Goal: Transaction & Acquisition: Purchase product/service

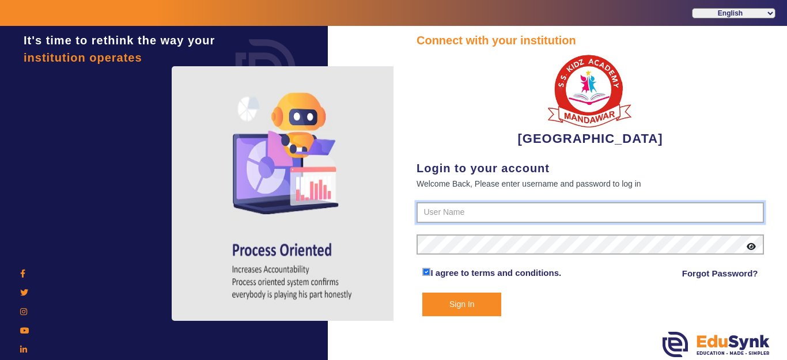
type input "9928895959"
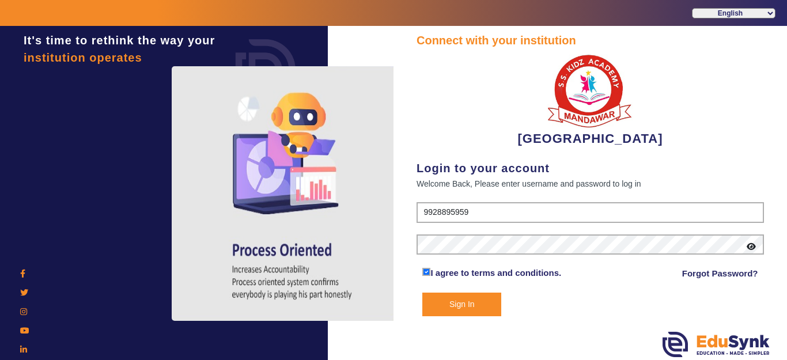
click at [466, 295] on button "Sign In" at bounding box center [462, 305] width 79 height 24
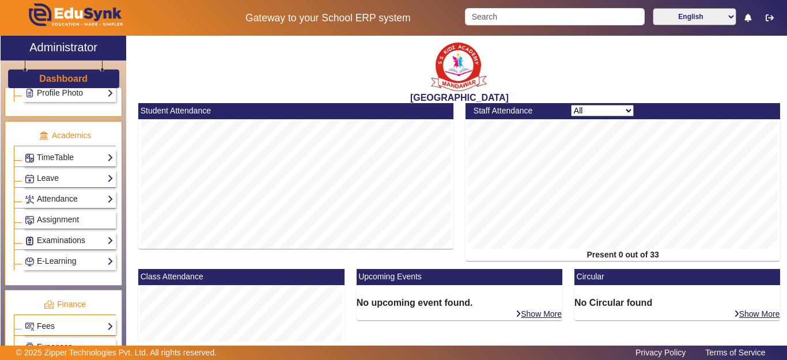
scroll to position [461, 0]
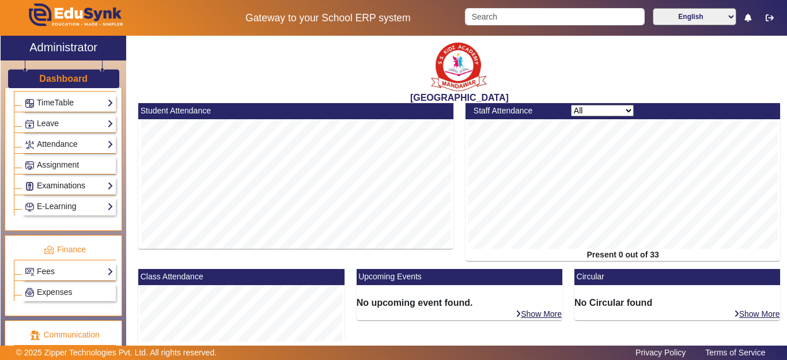
click at [51, 190] on link "Examinations" at bounding box center [69, 185] width 89 height 13
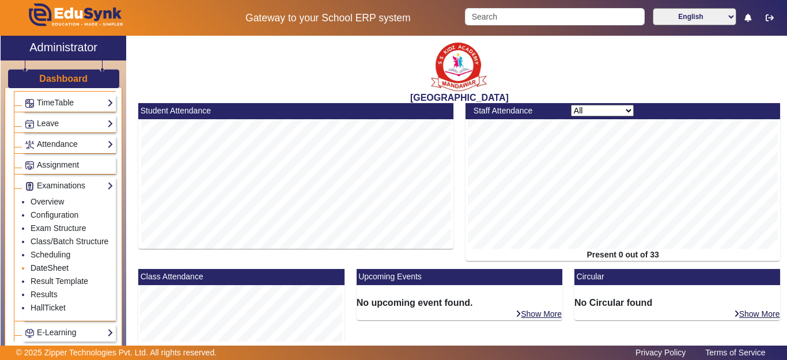
click at [48, 273] on link "DateSheet" at bounding box center [50, 267] width 38 height 9
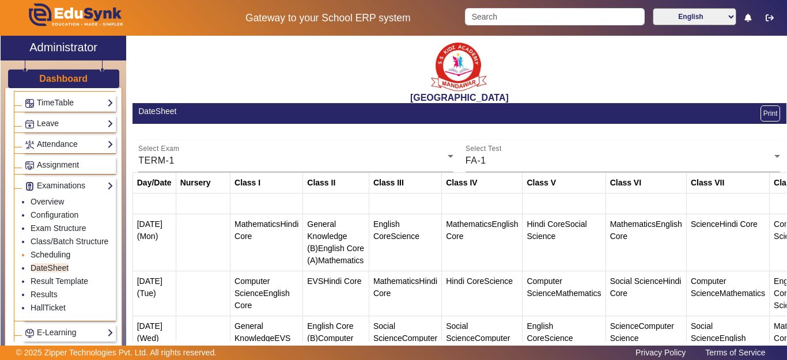
click at [51, 259] on link "Scheduling" at bounding box center [51, 254] width 40 height 9
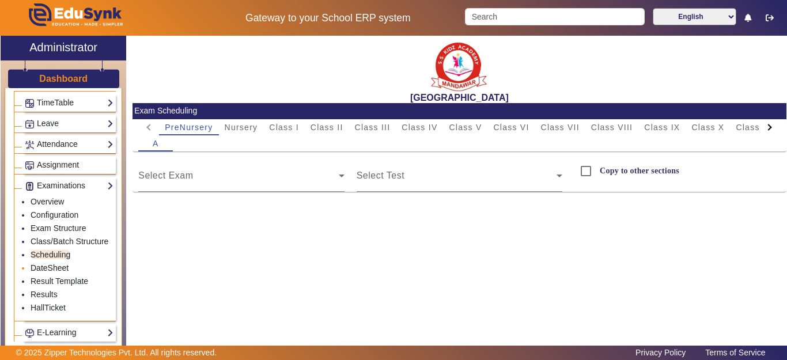
click at [47, 273] on link "DateSheet" at bounding box center [50, 267] width 38 height 9
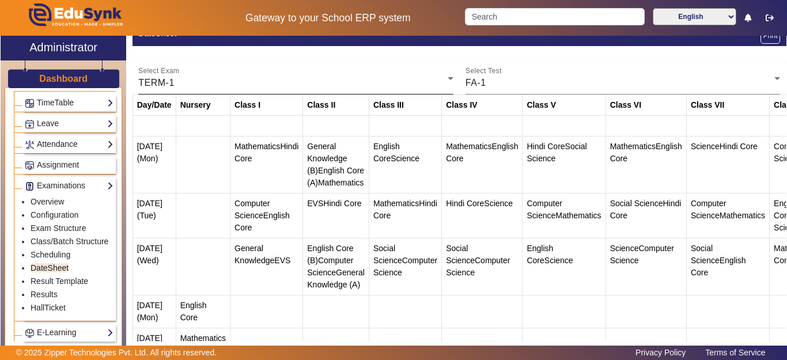
scroll to position [58, 0]
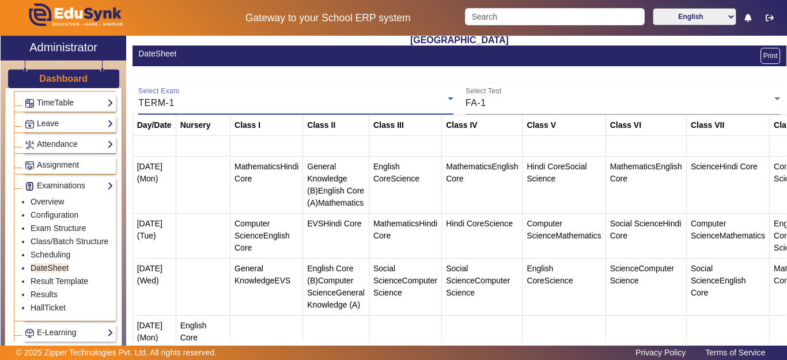
click at [216, 100] on div "TERM-1" at bounding box center [293, 103] width 310 height 14
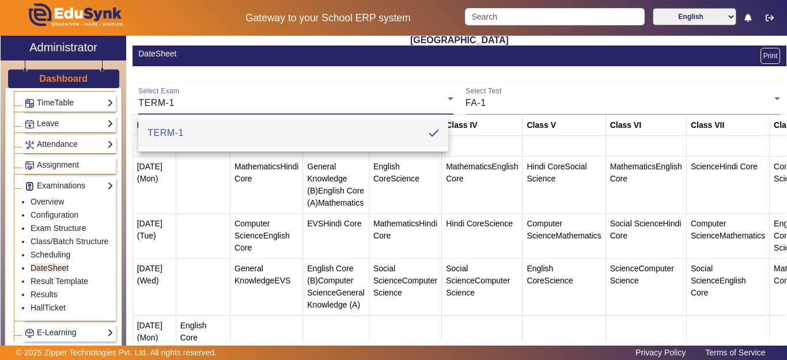
click at [494, 104] on div at bounding box center [393, 180] width 787 height 360
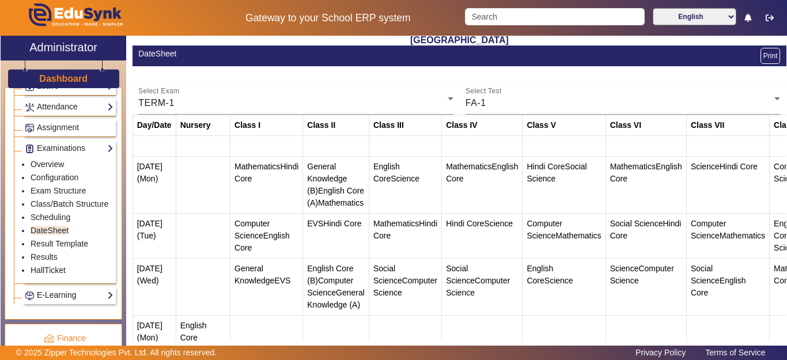
scroll to position [519, 0]
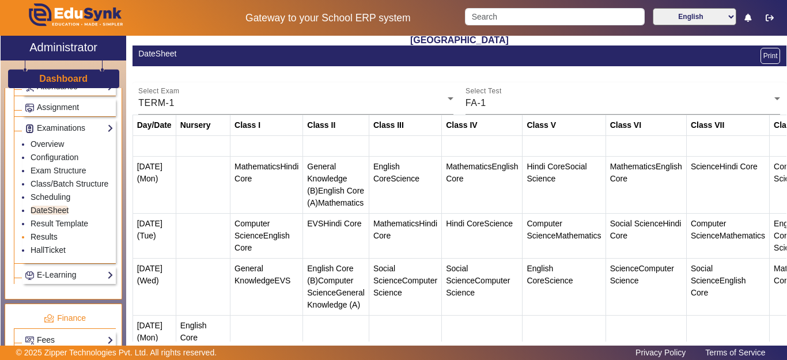
click at [40, 242] on link "Results" at bounding box center [44, 236] width 27 height 9
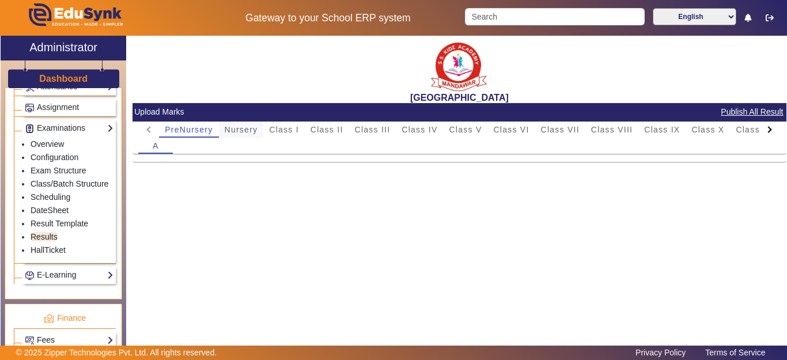
click at [244, 131] on span "Nursery" at bounding box center [241, 130] width 33 height 8
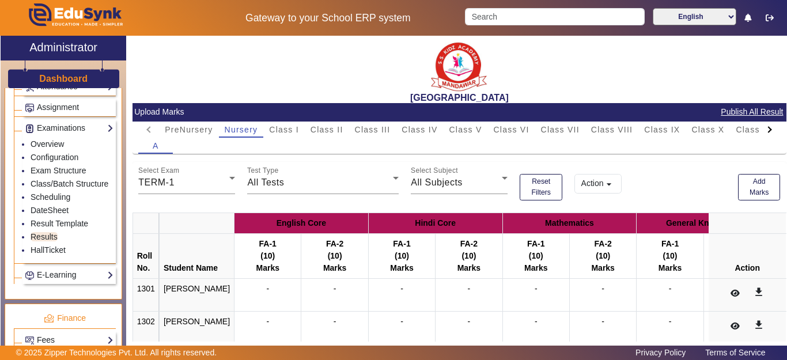
drag, startPoint x: 616, startPoint y: 126, endPoint x: 598, endPoint y: 163, distance: 40.7
click at [615, 127] on span "Class VIII" at bounding box center [612, 130] width 42 height 8
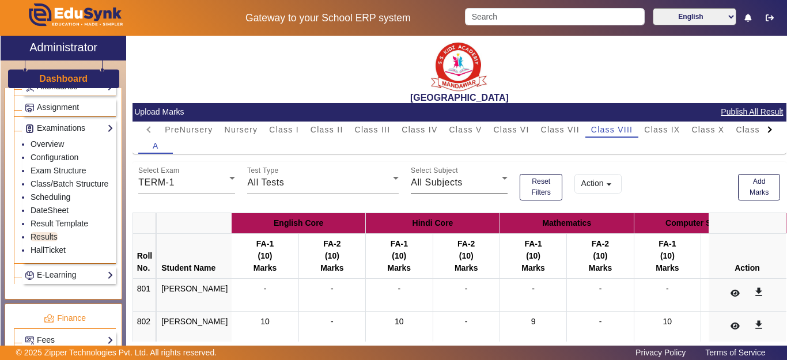
drag, startPoint x: 481, startPoint y: 129, endPoint x: 459, endPoint y: 166, distance: 42.9
click at [481, 130] on span "Class V" at bounding box center [465, 130] width 33 height 8
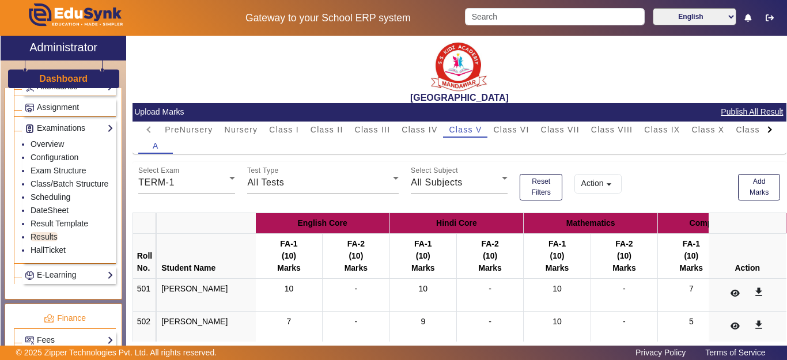
scroll to position [58, 0]
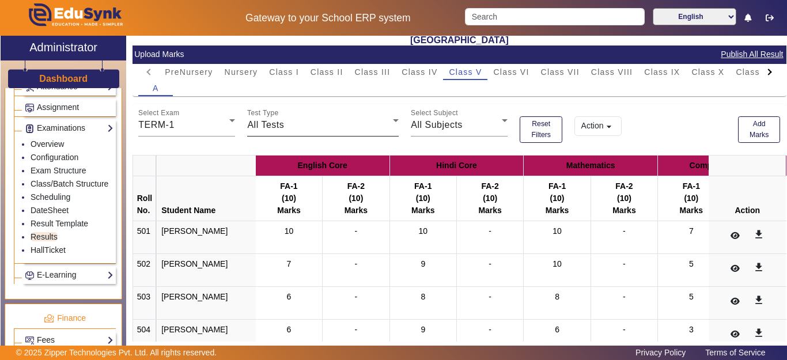
click at [273, 125] on span "All Tests" at bounding box center [265, 125] width 37 height 10
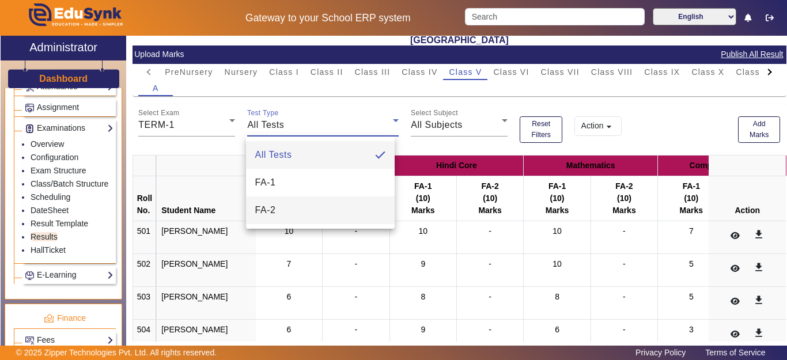
click at [284, 210] on mat-option "FA-2" at bounding box center [320, 211] width 149 height 28
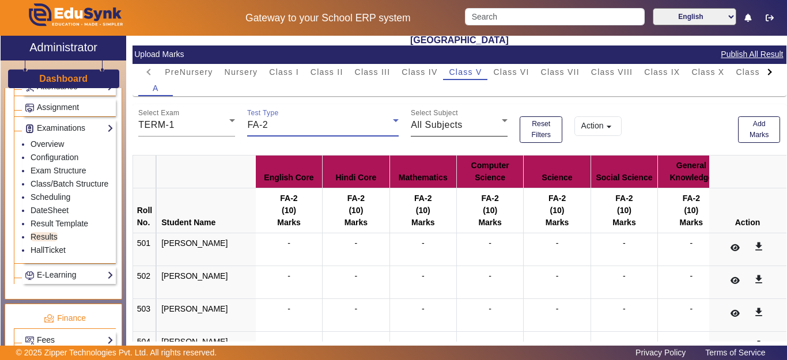
click at [455, 125] on span "All Subjects" at bounding box center [437, 125] width 52 height 10
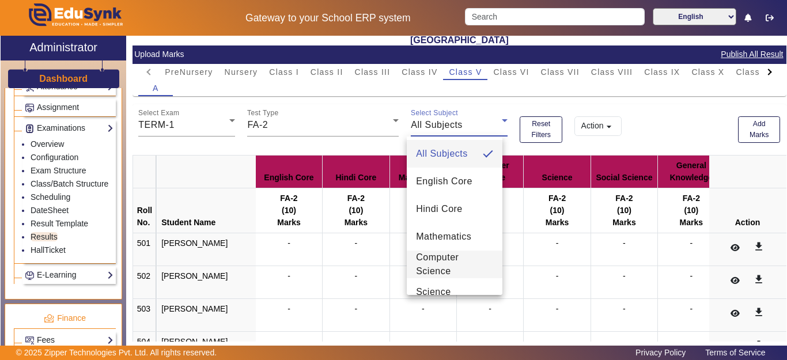
scroll to position [0, 0]
click at [452, 185] on span "English Core" at bounding box center [444, 183] width 56 height 14
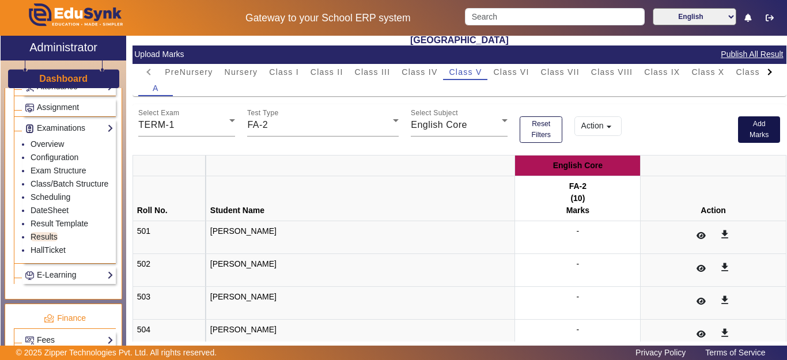
click at [746, 134] on button "Add Marks" at bounding box center [759, 129] width 43 height 27
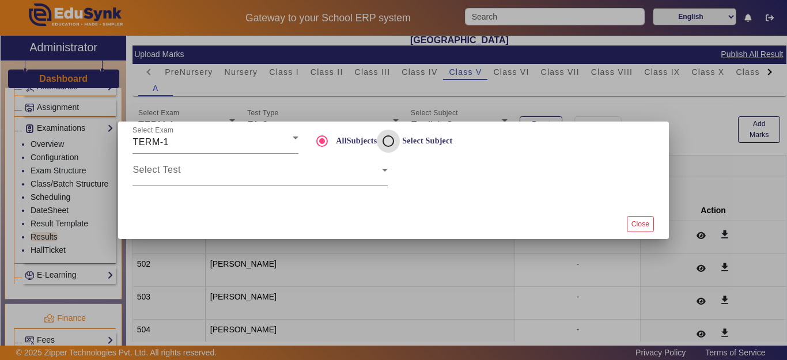
click at [387, 137] on input "Select Subject" at bounding box center [388, 141] width 23 height 23
radio input "true"
click at [223, 164] on div "Select Test" at bounding box center [260, 170] width 255 height 32
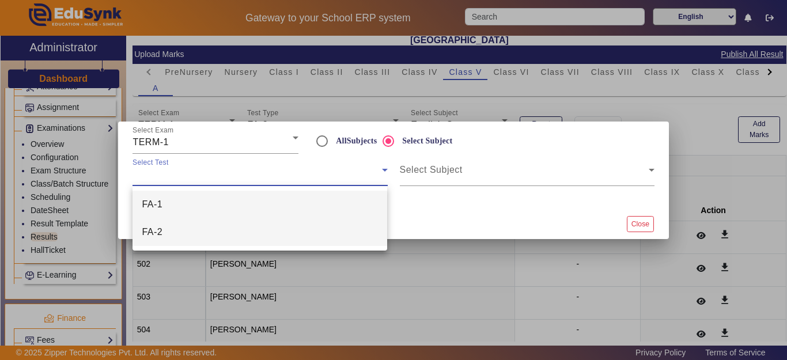
click at [201, 226] on mat-option "FA-2" at bounding box center [260, 232] width 255 height 28
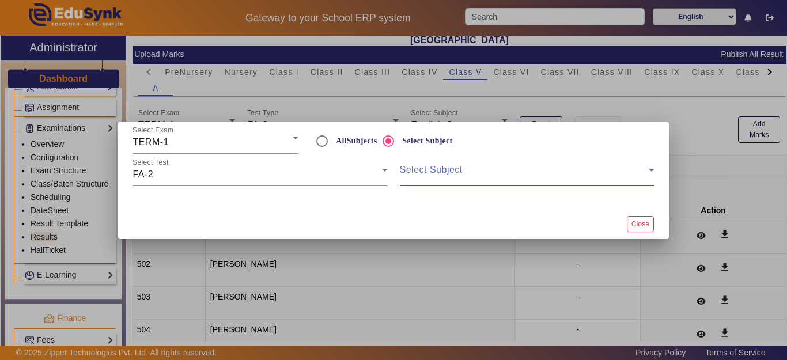
click at [426, 169] on span at bounding box center [524, 175] width 249 height 14
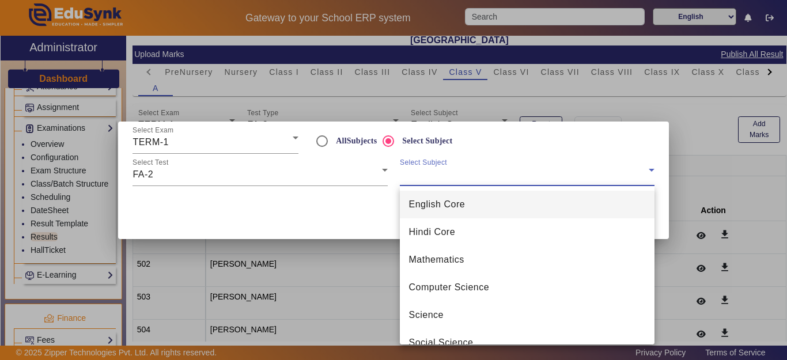
click at [437, 202] on span "English Core" at bounding box center [437, 205] width 56 height 14
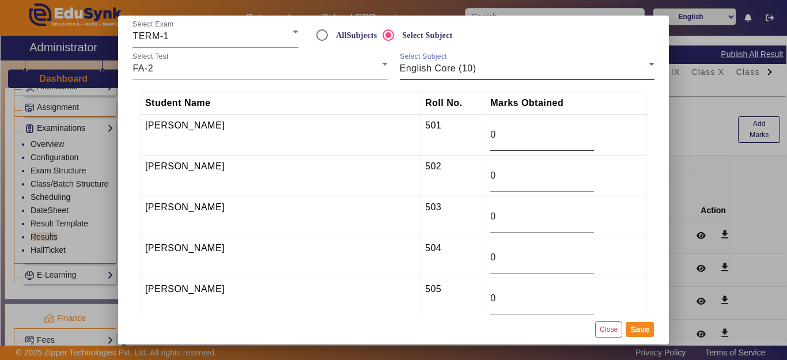
click at [491, 144] on div "0" at bounding box center [543, 135] width 104 height 32
drag, startPoint x: 453, startPoint y: 135, endPoint x: 416, endPoint y: 137, distance: 37.5
click at [416, 137] on tr "[PERSON_NAME] 501 0" at bounding box center [394, 135] width 506 height 41
click at [603, 329] on button "Close" at bounding box center [608, 330] width 27 height 16
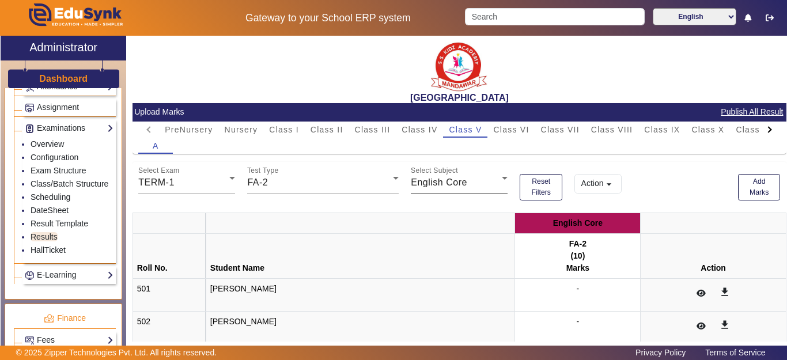
click at [471, 175] on div "Select Subject English Core" at bounding box center [459, 178] width 97 height 32
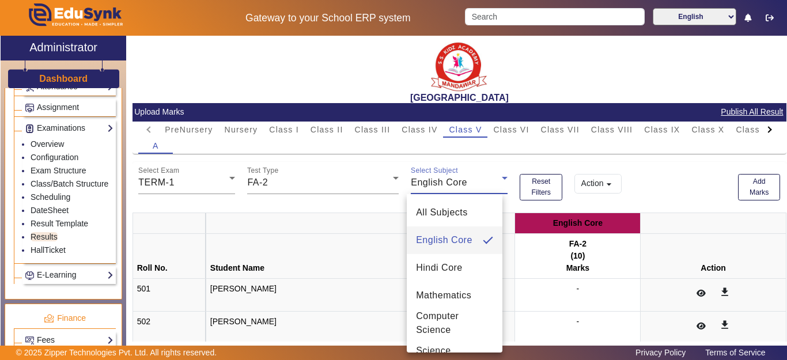
click at [470, 169] on div at bounding box center [393, 180] width 787 height 360
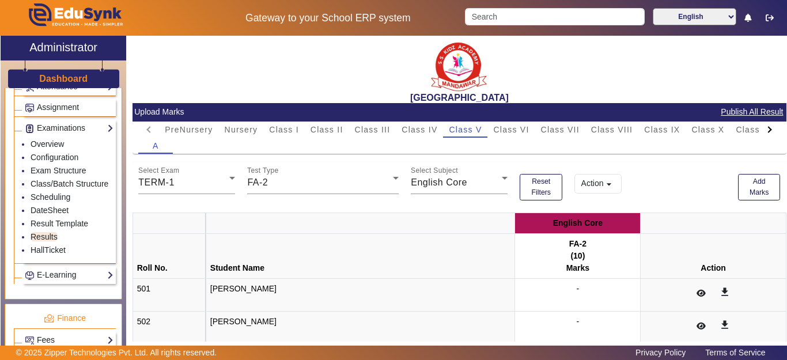
click at [603, 186] on mat-icon "arrow_drop_down" at bounding box center [609, 185] width 12 height 12
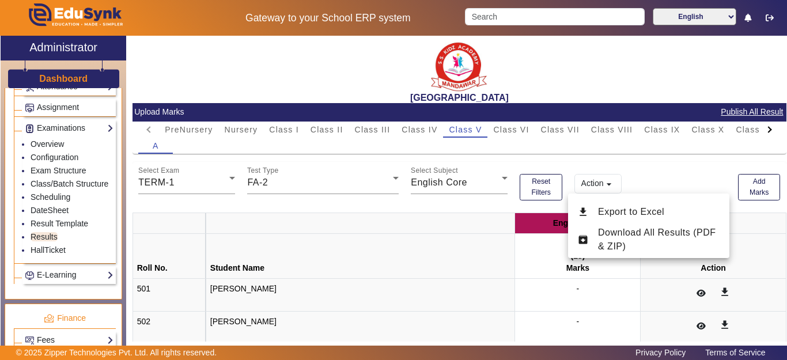
click at [642, 178] on div at bounding box center [393, 180] width 787 height 360
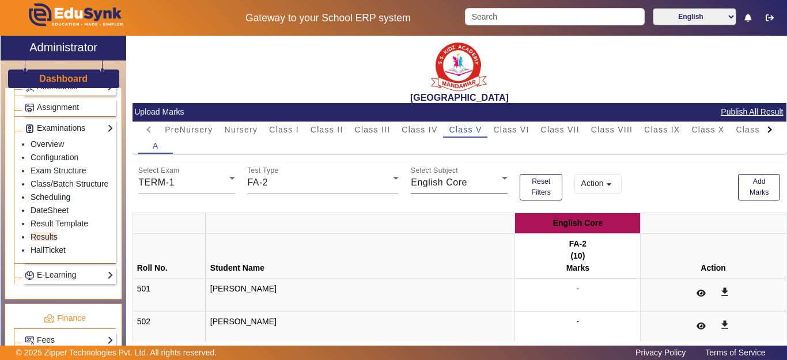
click at [472, 184] on div "English Core" at bounding box center [456, 183] width 91 height 14
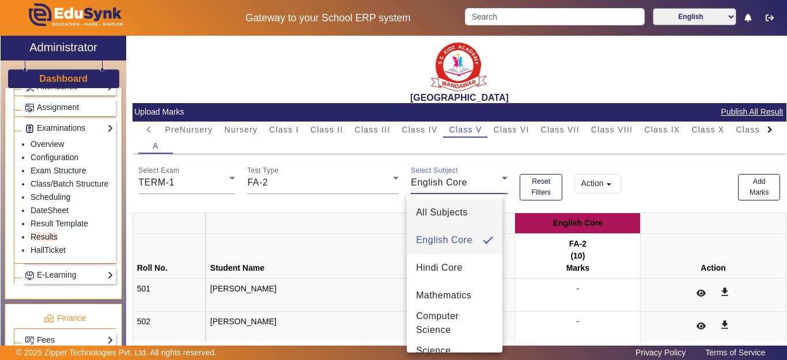
click at [455, 208] on span "All Subjects" at bounding box center [442, 213] width 52 height 14
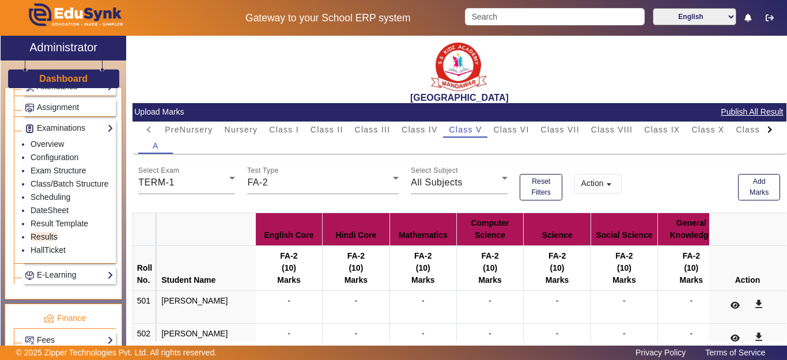
click at [614, 188] on button "Action arrow_drop_down" at bounding box center [598, 184] width 47 height 20
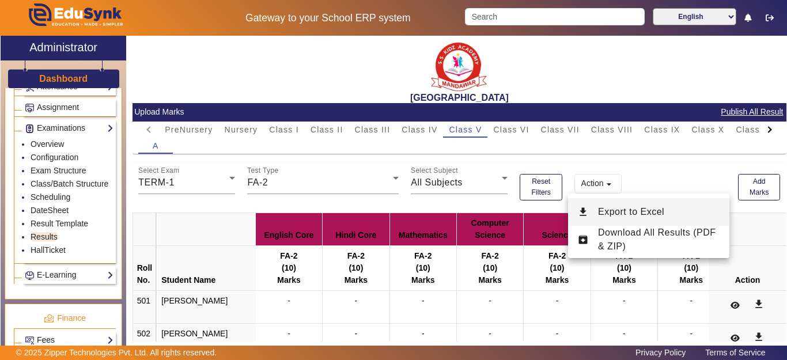
click at [626, 213] on span "Export to Excel" at bounding box center [631, 212] width 66 height 10
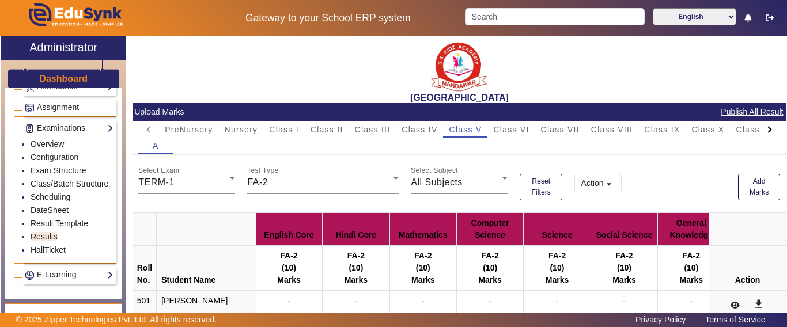
click at [609, 179] on mat-icon "arrow_drop_down" at bounding box center [609, 185] width 12 height 12
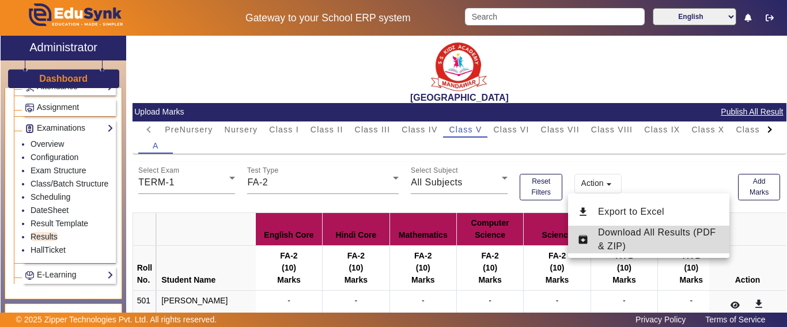
click at [617, 240] on span "Download All Results (PDF & ZIP)" at bounding box center [659, 240] width 122 height 28
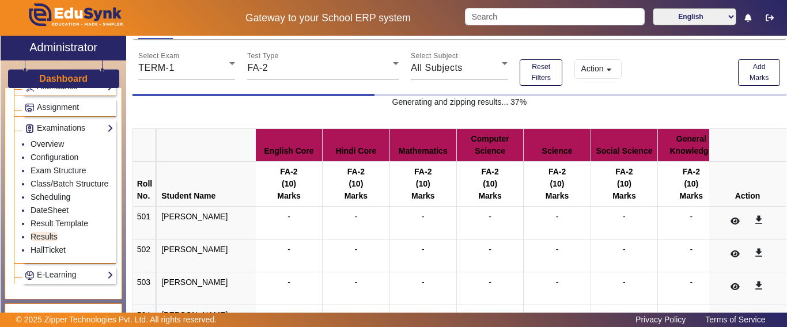
scroll to position [115, 0]
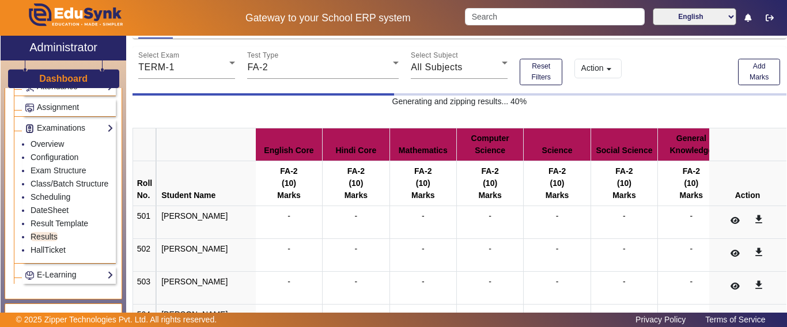
click at [299, 70] on div "Affiliation No.: RJDSA33231 Dise Code: 08110406041 SANTIANS INTERNATIONAL SCHOO…" at bounding box center [394, 253] width 458 height 506
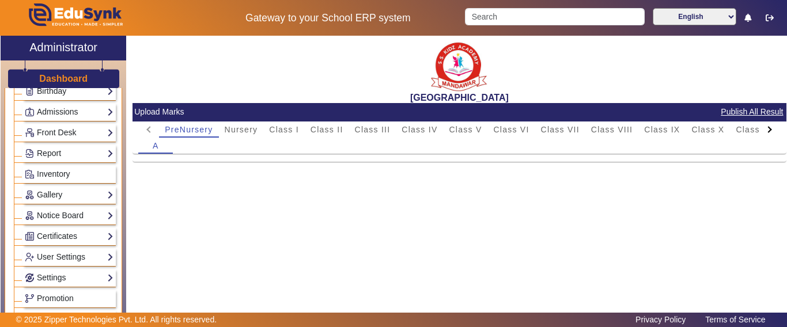
scroll to position [461, 0]
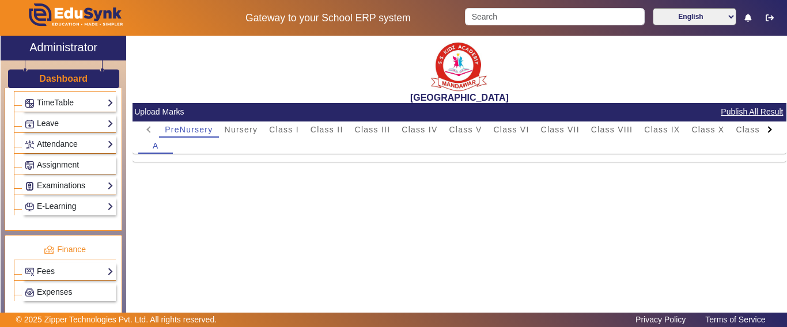
click at [53, 185] on link "Examinations" at bounding box center [69, 185] width 89 height 13
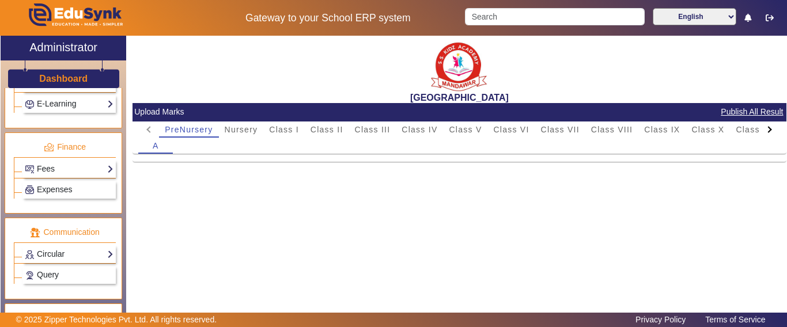
scroll to position [692, 0]
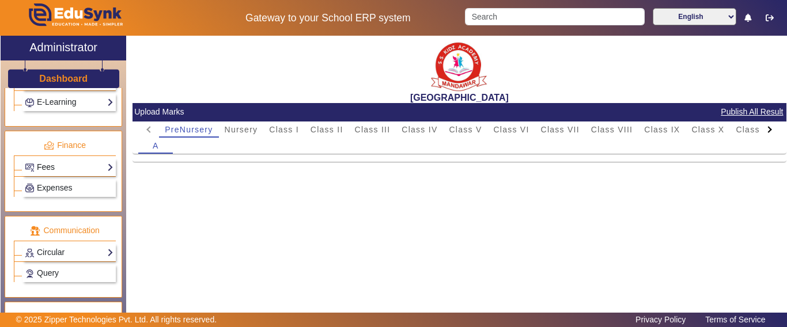
click at [50, 172] on link "Fees" at bounding box center [69, 167] width 89 height 13
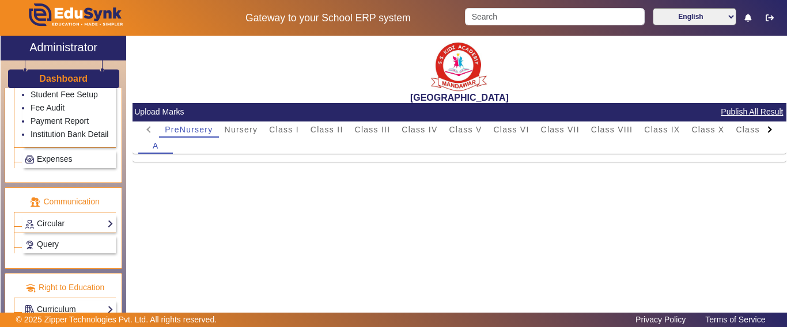
scroll to position [634, 0]
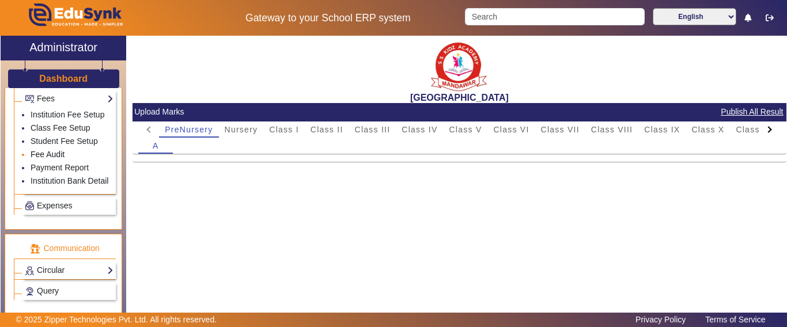
click at [47, 159] on link "Fee Audit" at bounding box center [48, 154] width 34 height 9
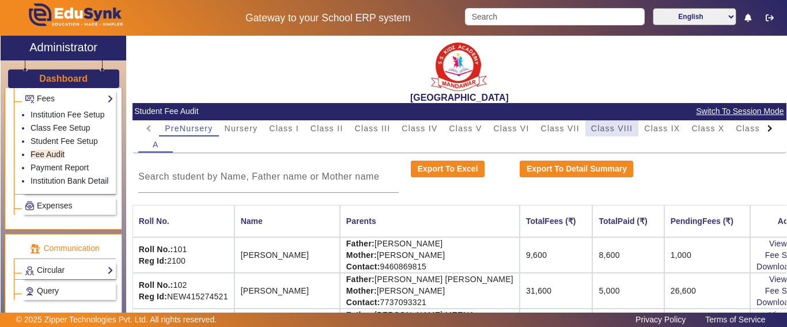
click at [616, 125] on span "Class VIII" at bounding box center [612, 129] width 42 height 8
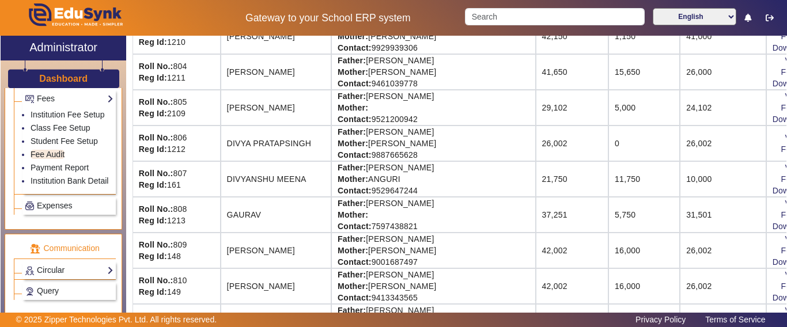
scroll to position [221, 0]
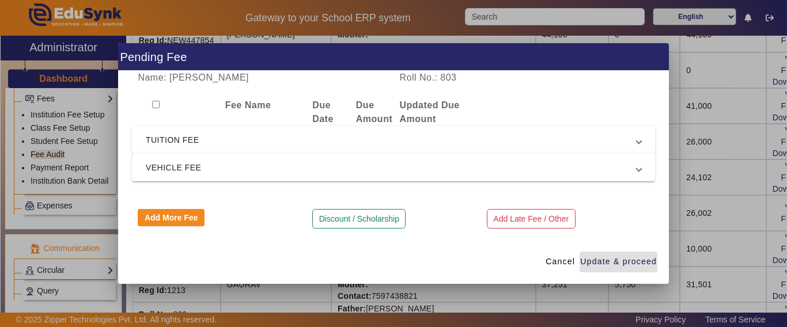
click at [170, 144] on span "TUITION FEE" at bounding box center [391, 140] width 491 height 14
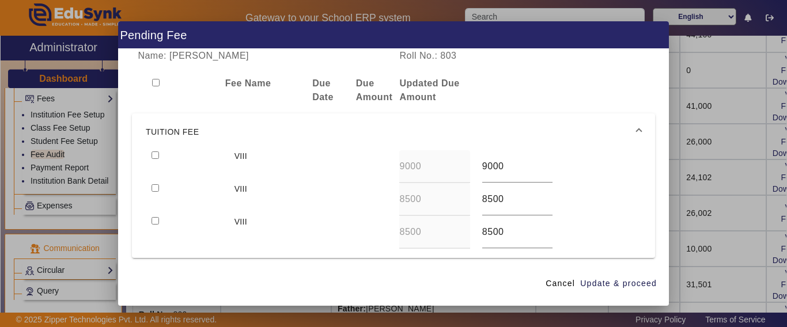
click at [157, 157] on input "checkbox" at bounding box center [155, 155] width 7 height 7
checkbox input "true"
click at [153, 184] on input "checkbox" at bounding box center [155, 187] width 7 height 7
checkbox input "true"
click at [610, 282] on span "Update & proceed" at bounding box center [618, 284] width 77 height 12
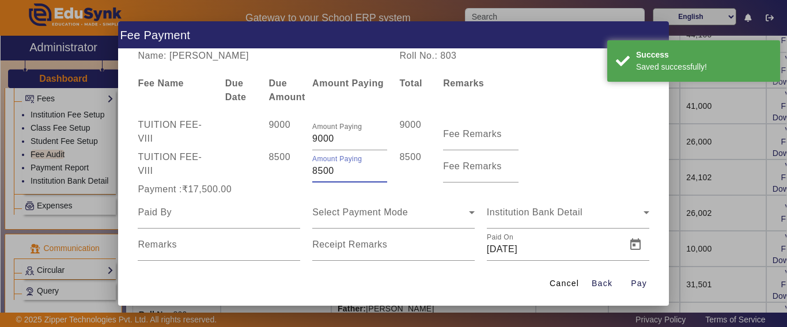
drag, startPoint x: 345, startPoint y: 172, endPoint x: 289, endPoint y: 171, distance: 56.5
click at [289, 171] on div "TUITION FEE - VIII 8500 Amount Paying 8500 8500 Fee Remarks" at bounding box center [393, 166] width 523 height 32
type input "6000"
drag, startPoint x: 215, startPoint y: 199, endPoint x: 212, endPoint y: 191, distance: 8.6
click at [216, 199] on div at bounding box center [219, 213] width 163 height 32
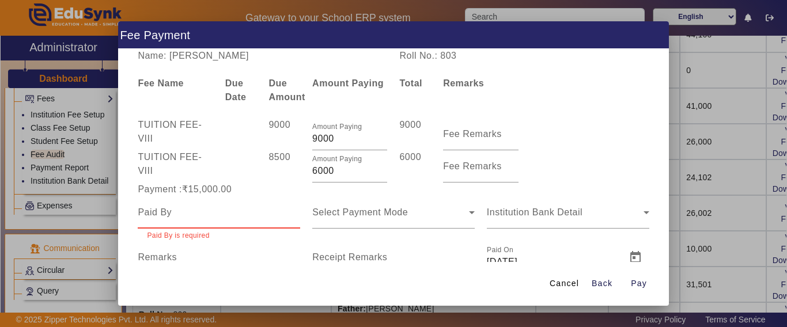
click at [195, 215] on input at bounding box center [219, 213] width 163 height 14
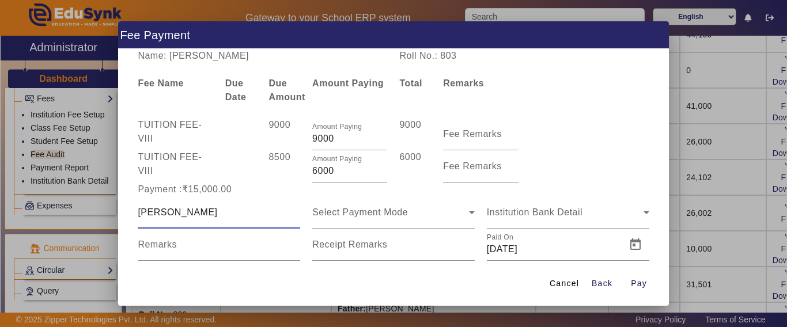
type input "CHETNA"
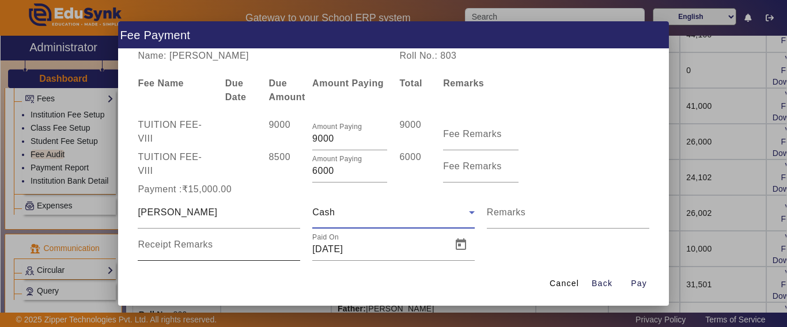
click at [186, 246] on mat-label "Receipt Remarks" at bounding box center [175, 245] width 75 height 10
click at [186, 246] on input "Receipt Remarks" at bounding box center [219, 250] width 163 height 14
click at [459, 243] on span "Open calendar" at bounding box center [461, 245] width 28 height 28
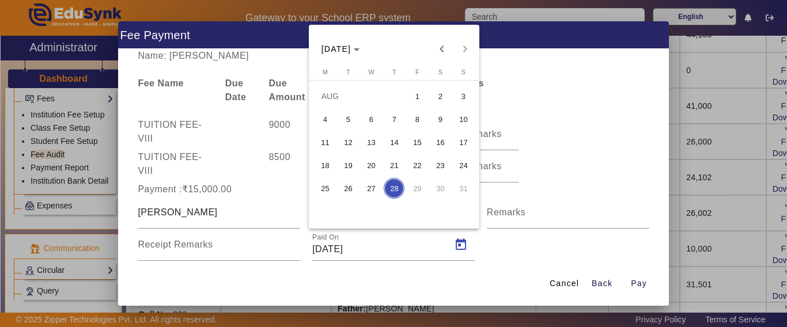
click at [640, 285] on div at bounding box center [393, 163] width 787 height 327
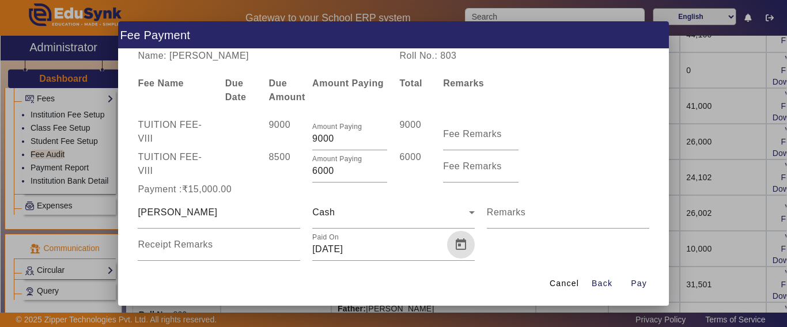
click at [640, 285] on span "Pay" at bounding box center [639, 284] width 16 height 12
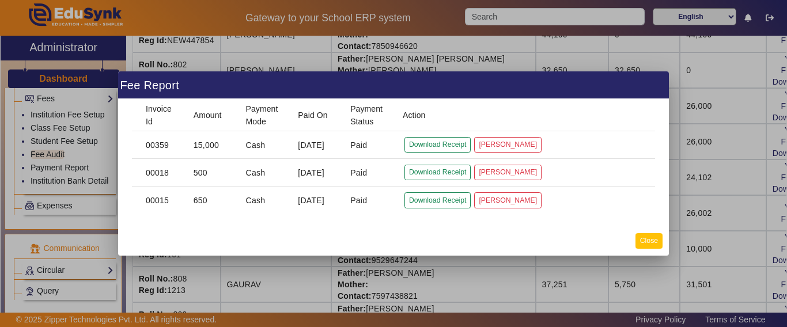
click at [657, 239] on button "Close" at bounding box center [649, 241] width 27 height 16
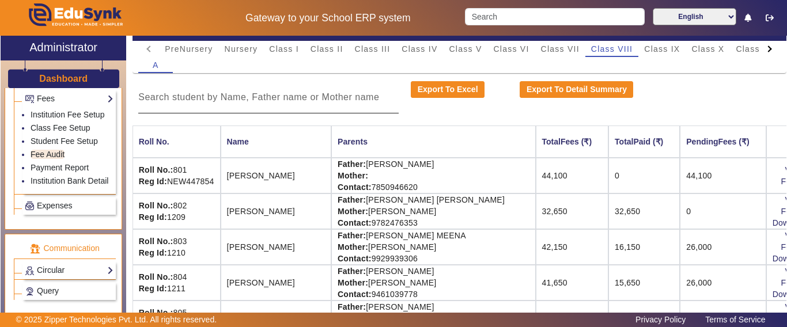
scroll to position [0, 0]
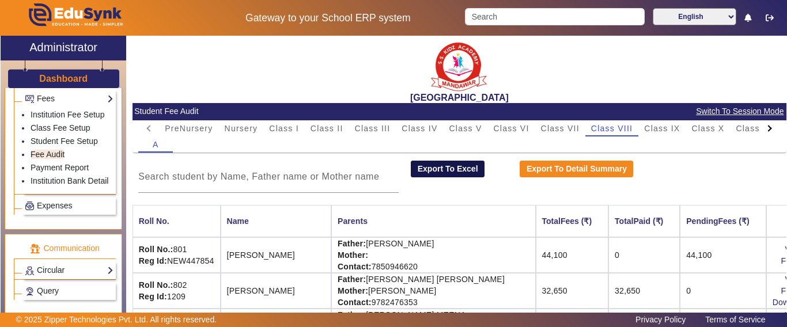
drag, startPoint x: 469, startPoint y: 129, endPoint x: 463, endPoint y: 161, distance: 32.9
click at [468, 129] on span "Class V" at bounding box center [465, 129] width 33 height 8
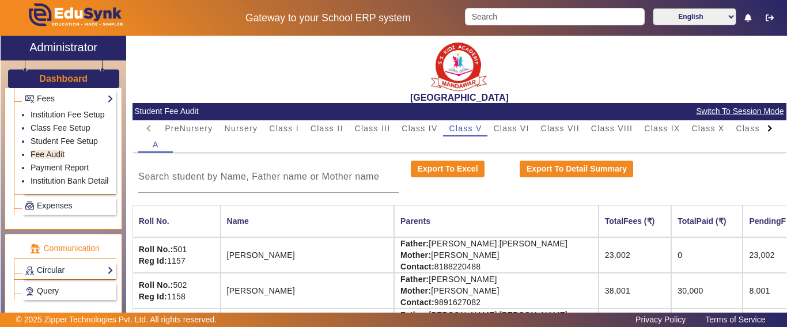
drag, startPoint x: 662, startPoint y: 131, endPoint x: 632, endPoint y: 160, distance: 41.2
click at [662, 131] on span "Class IX" at bounding box center [662, 129] width 36 height 8
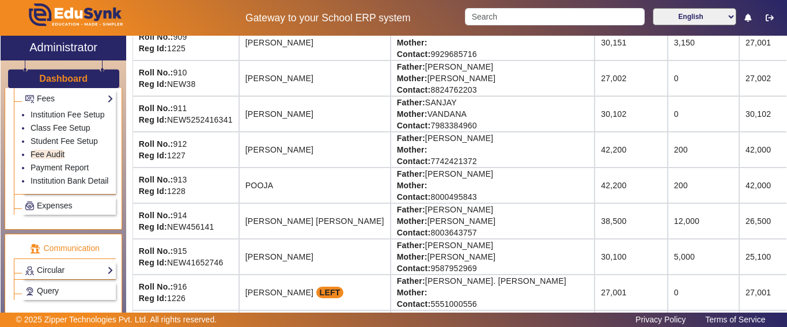
scroll to position [548, 0]
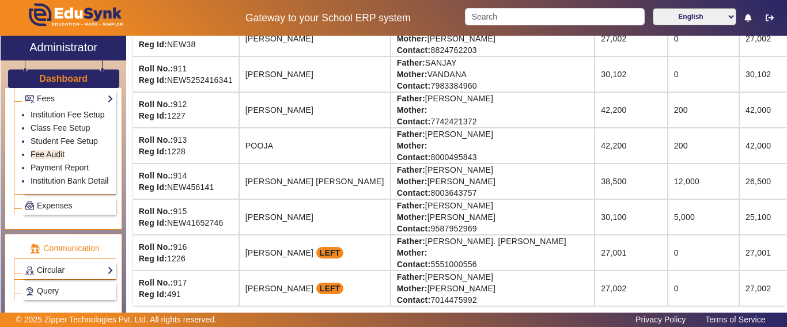
drag, startPoint x: 753, startPoint y: 145, endPoint x: 787, endPoint y: 145, distance: 33.4
click at [787, 145] on div "X Administrator Dashboard Administration Institution Institution Details Sessio…" at bounding box center [393, 189] width 787 height 306
drag, startPoint x: 760, startPoint y: 139, endPoint x: 787, endPoint y: 144, distance: 26.8
click at [787, 144] on div "X Administrator Dashboard Administration Institution Institution Details Sessio…" at bounding box center [393, 189] width 787 height 306
click at [746, 134] on td "42,000" at bounding box center [783, 146] width 86 height 36
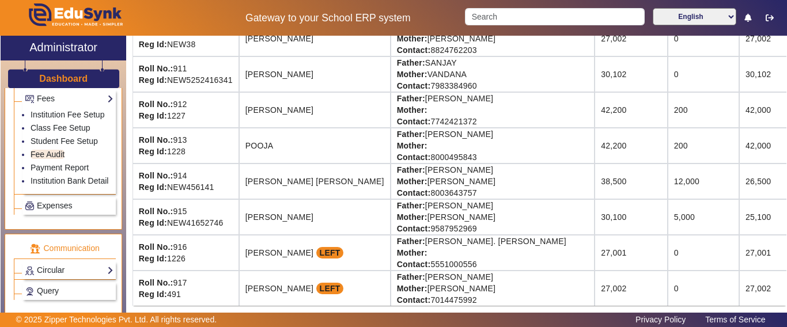
drag, startPoint x: 748, startPoint y: 134, endPoint x: 787, endPoint y: 139, distance: 39.5
click at [787, 139] on div "X Administrator Dashboard Administration Institution Institution Details Sessio…" at bounding box center [393, 189] width 787 height 306
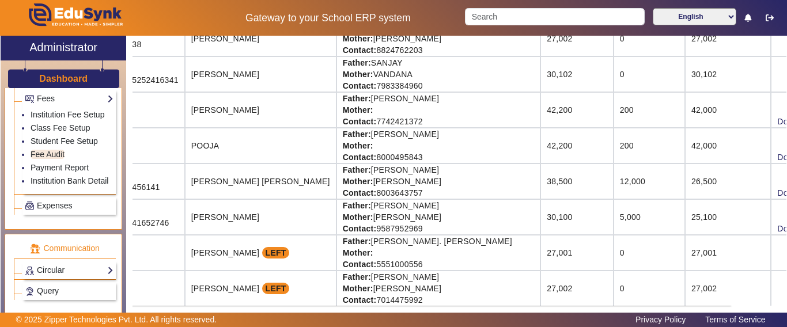
scroll to position [548, 55]
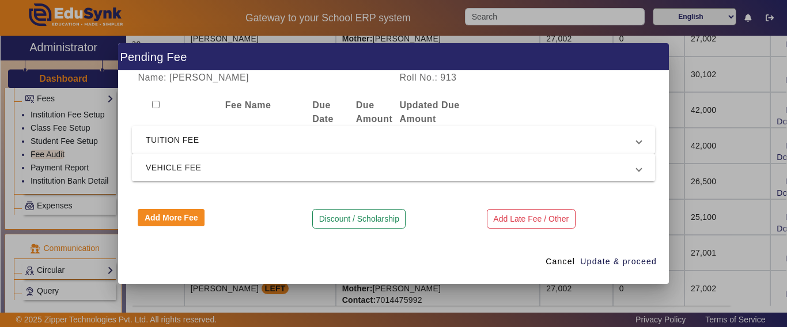
click at [187, 142] on span "TUITION FEE" at bounding box center [391, 140] width 491 height 14
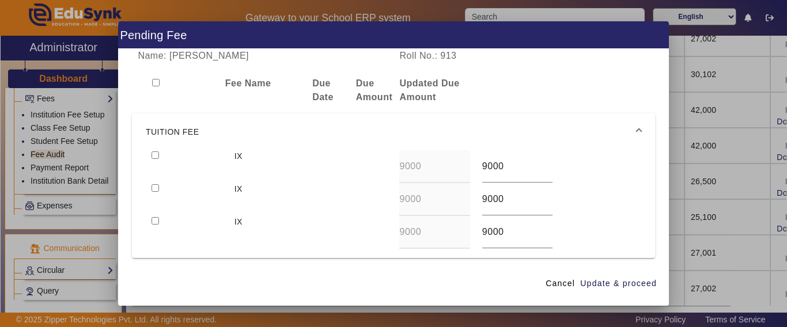
click at [154, 155] on input "checkbox" at bounding box center [155, 155] width 7 height 7
checkbox input "true"
click at [152, 188] on input "checkbox" at bounding box center [155, 187] width 7 height 7
checkbox input "true"
click at [618, 281] on span "Update & proceed" at bounding box center [618, 284] width 77 height 12
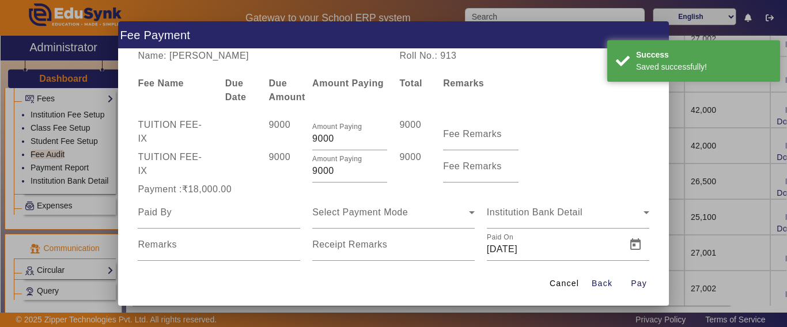
drag, startPoint x: 344, startPoint y: 171, endPoint x: 202, endPoint y: 178, distance: 141.4
click at [202, 178] on div "TUITION FEE - IX 9000 Amount Paying 9000 9000 Fee Remarks" at bounding box center [393, 166] width 523 height 32
type input "1000"
click at [207, 182] on div "TUITION FEE - IX" at bounding box center [175, 166] width 87 height 32
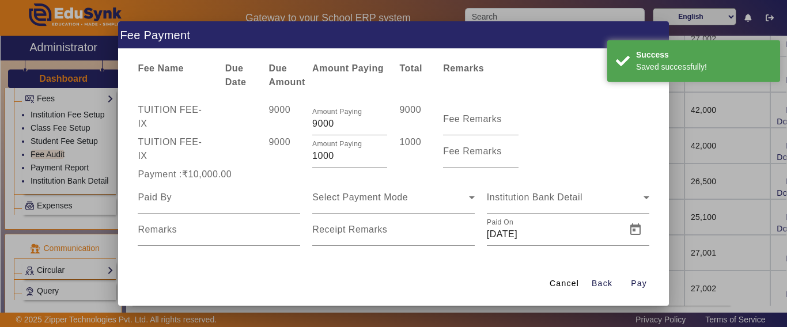
scroll to position [0, 0]
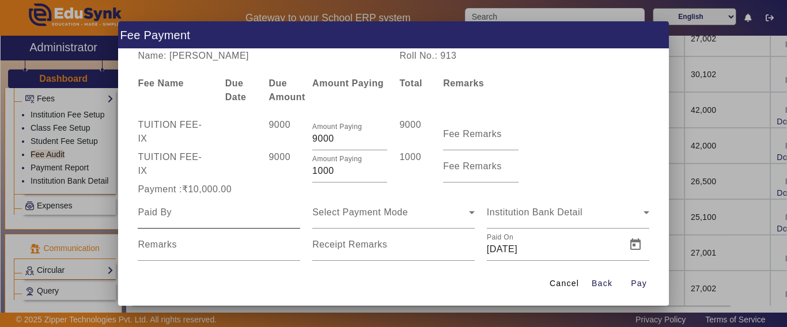
click at [201, 218] on input at bounding box center [219, 213] width 163 height 14
type input "POOJA"
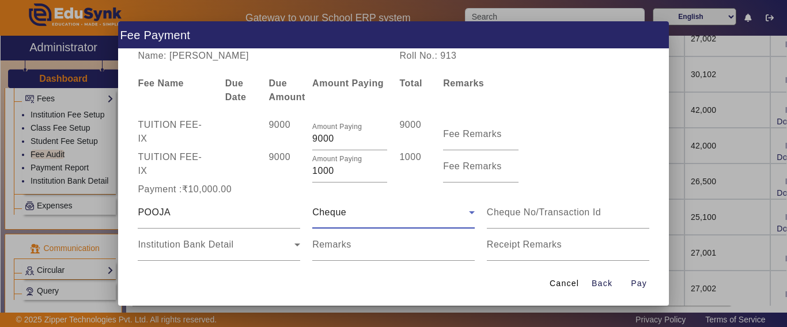
click at [436, 206] on div "Cheque" at bounding box center [390, 213] width 157 height 14
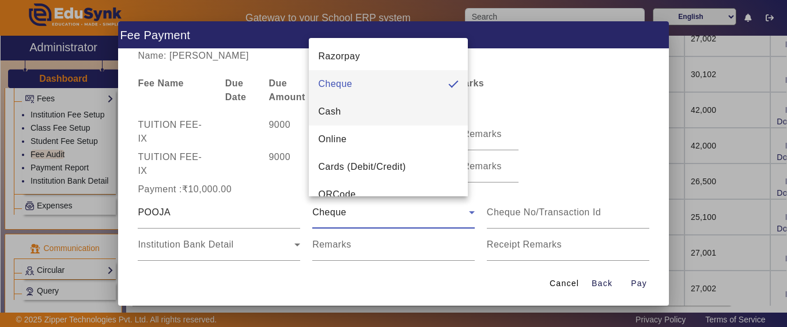
click at [372, 119] on mat-option "Cash" at bounding box center [388, 112] width 159 height 28
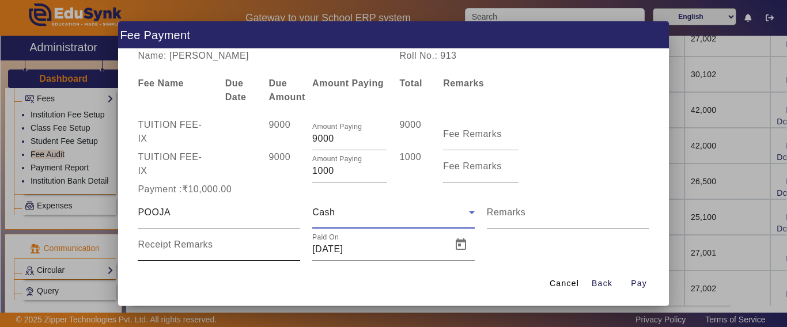
click at [218, 244] on input "Receipt Remarks" at bounding box center [219, 250] width 163 height 14
click at [647, 280] on span "Pay" at bounding box center [639, 284] width 16 height 12
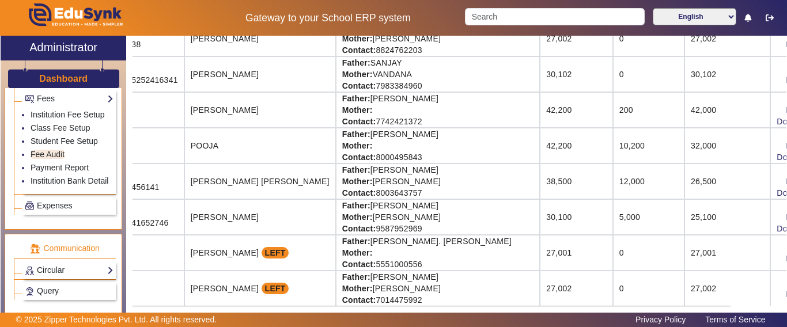
scroll to position [0, 55]
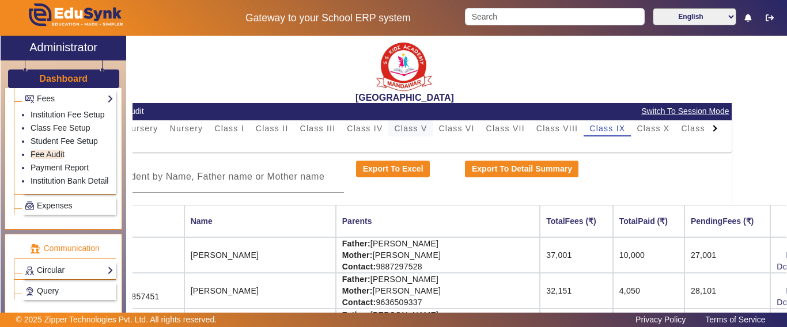
click at [414, 131] on span "Class V" at bounding box center [410, 129] width 33 height 8
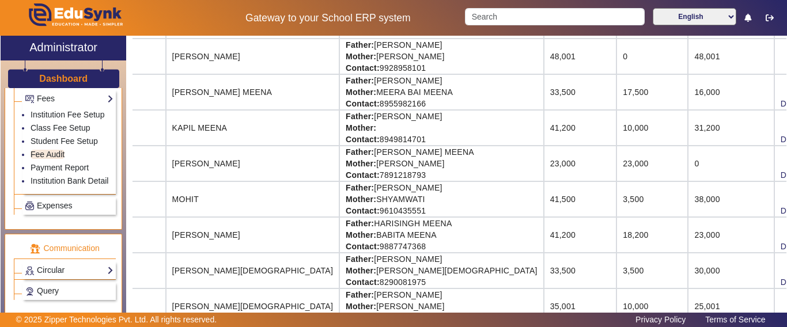
scroll to position [634, 55]
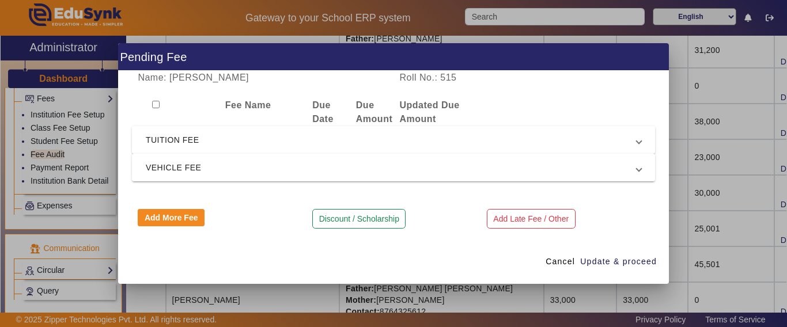
click at [193, 143] on span "TUITION FEE" at bounding box center [391, 140] width 491 height 14
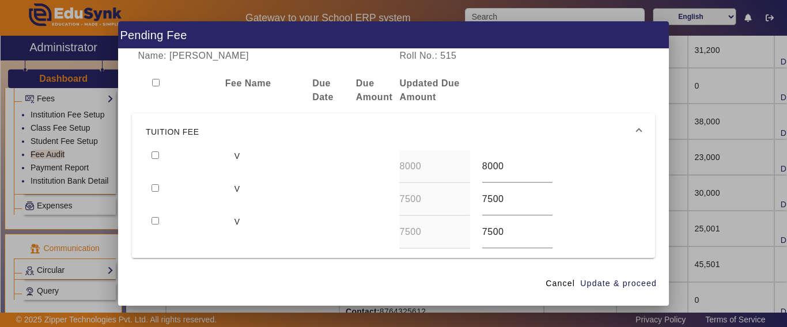
click at [154, 154] on input "checkbox" at bounding box center [155, 155] width 7 height 7
checkbox input "true"
click at [155, 187] on input "checkbox" at bounding box center [155, 187] width 7 height 7
checkbox input "true"
click at [648, 285] on span "Update & proceed" at bounding box center [618, 284] width 77 height 12
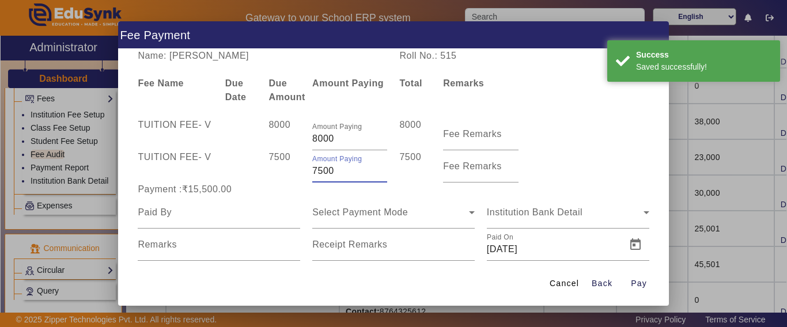
drag, startPoint x: 341, startPoint y: 171, endPoint x: 269, endPoint y: 172, distance: 71.5
click at [270, 172] on div "TUITION FEE - V 7500 Amount Paying 7500 7500 Fee Remarks" at bounding box center [393, 166] width 523 height 32
type input "2000"
click at [266, 176] on div "7500" at bounding box center [285, 166] width 44 height 32
click at [214, 217] on input at bounding box center [219, 213] width 163 height 14
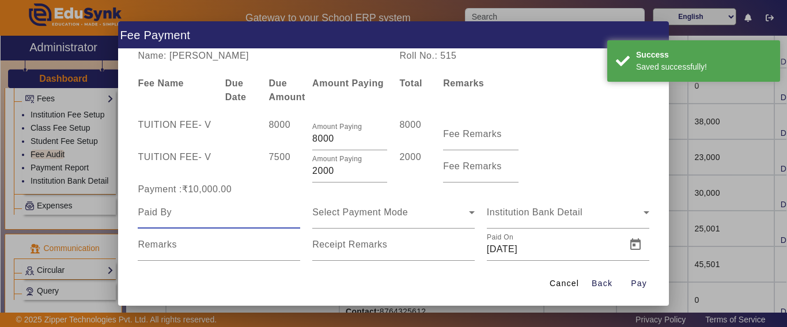
click at [215, 213] on input at bounding box center [219, 213] width 163 height 14
click at [216, 213] on input at bounding box center [219, 213] width 163 height 14
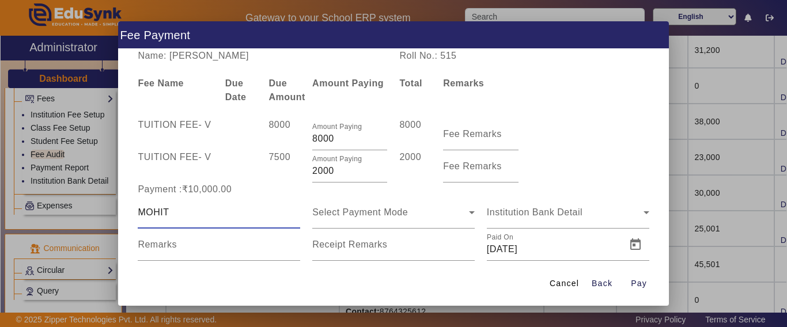
type input "MOHIT"
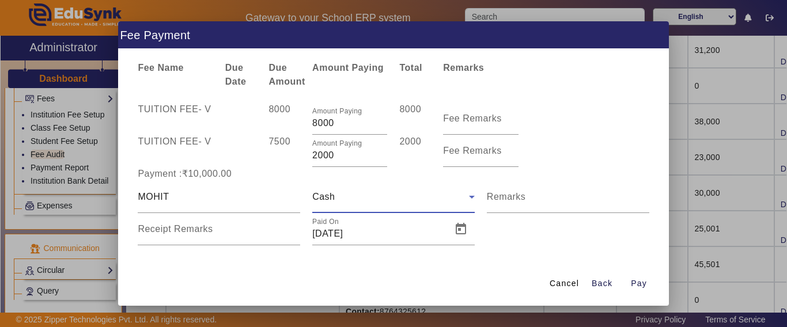
scroll to position [24, 0]
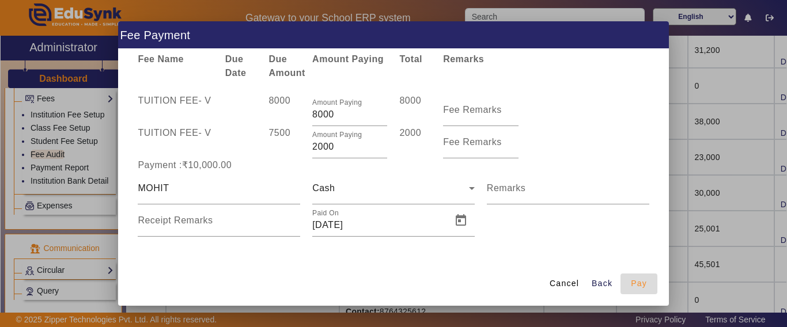
click at [640, 284] on span "Pay" at bounding box center [639, 284] width 16 height 12
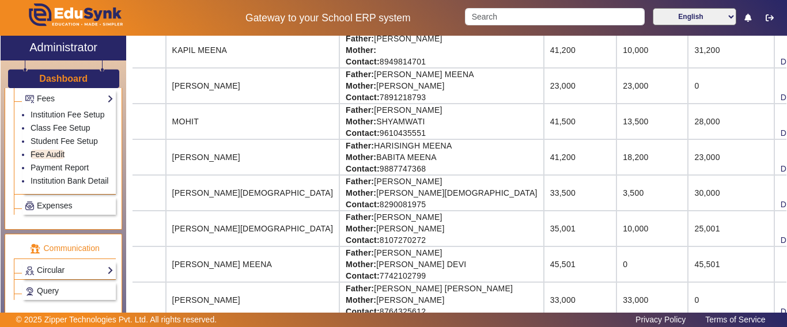
scroll to position [0, 55]
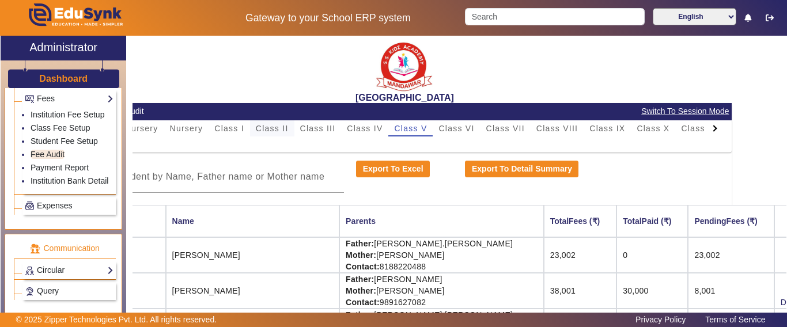
click at [261, 125] on span "Class II" at bounding box center [272, 129] width 33 height 8
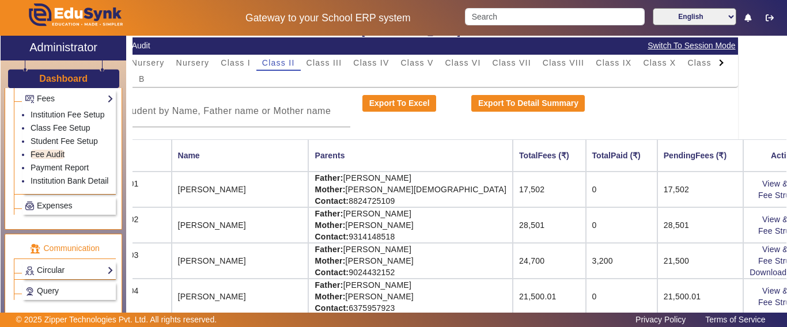
scroll to position [0, 48]
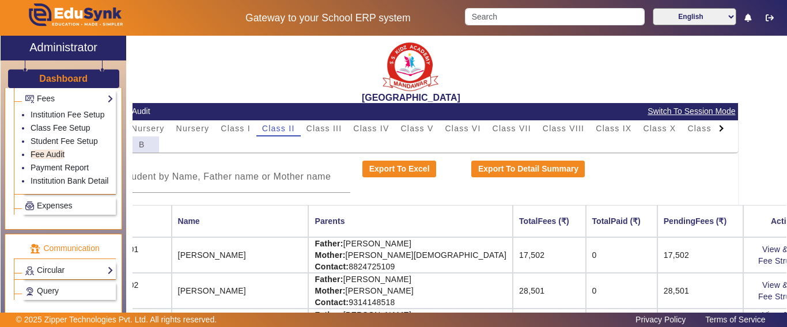
click at [142, 145] on span "B" at bounding box center [142, 145] width 6 height 8
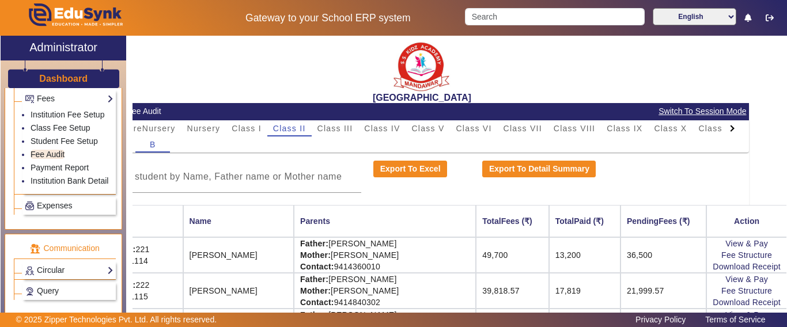
scroll to position [0, 0]
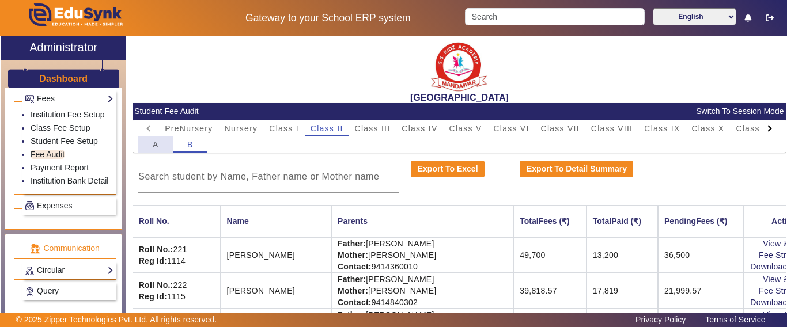
click at [155, 148] on span "A" at bounding box center [156, 145] width 6 height 8
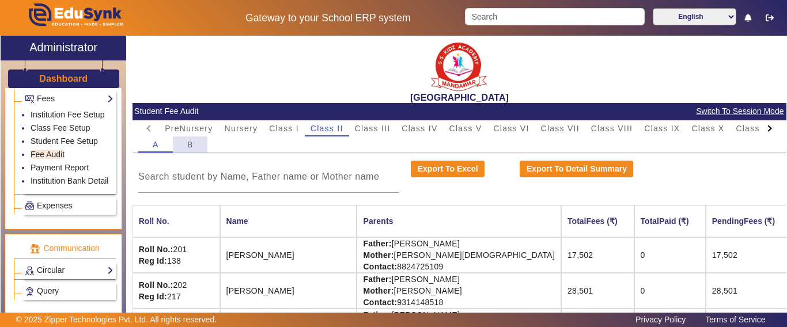
click at [193, 143] on span "B" at bounding box center [190, 145] width 6 height 8
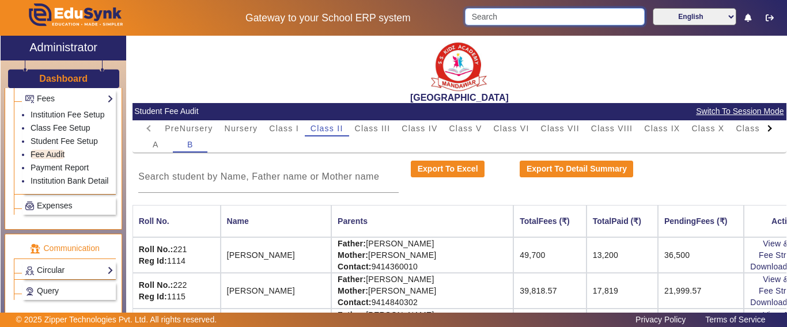
click at [527, 10] on input "Search" at bounding box center [554, 16] width 179 height 17
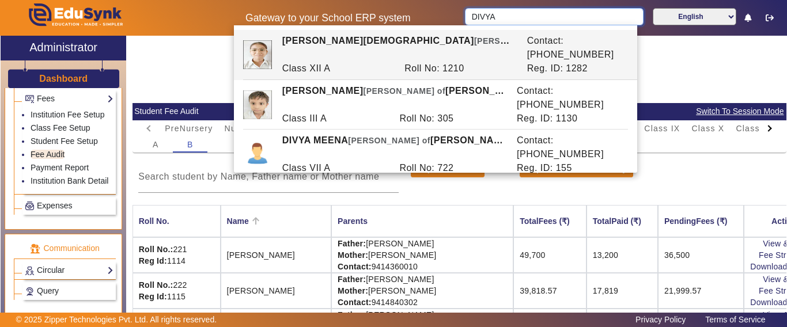
type input "DIVYA"
click at [298, 232] on th "Name" at bounding box center [276, 221] width 111 height 32
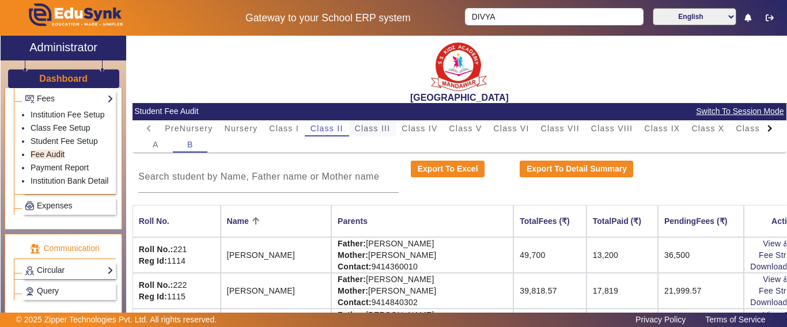
click at [364, 129] on span "Class III" at bounding box center [373, 129] width 36 height 8
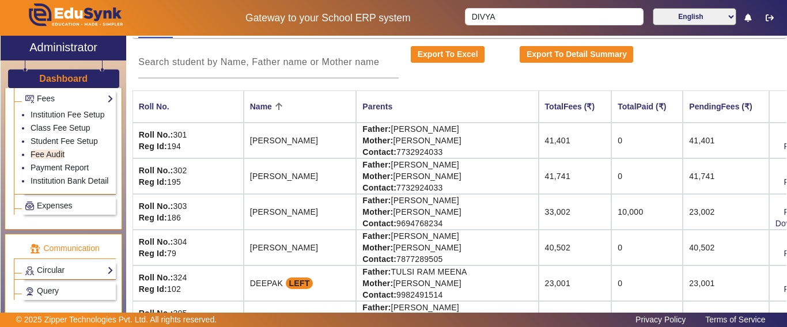
scroll to position [115, 0]
click at [279, 105] on icon at bounding box center [279, 105] width 7 height 7
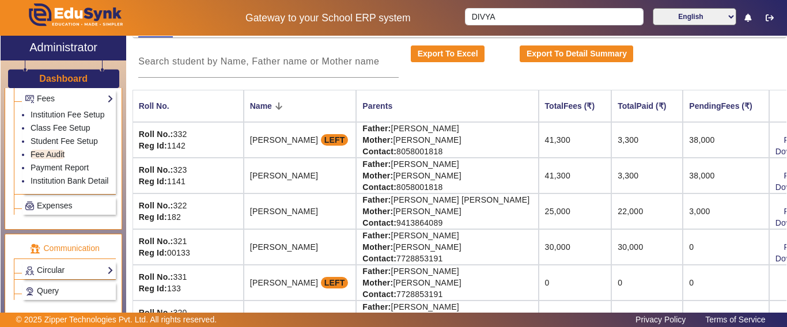
click at [278, 101] on icon at bounding box center [279, 106] width 14 height 14
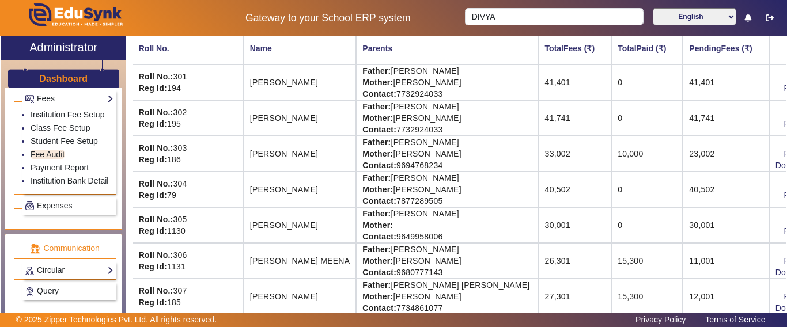
scroll to position [173, 119]
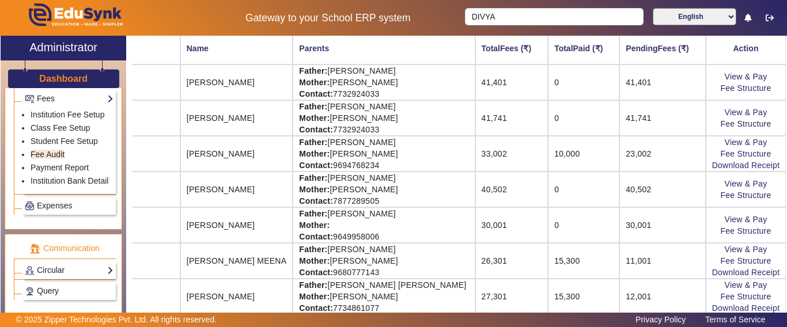
drag, startPoint x: 709, startPoint y: 233, endPoint x: 787, endPoint y: 230, distance: 77.9
click at [787, 230] on div "X Administrator Dashboard Administration Institution Institution Details Sessio…" at bounding box center [393, 189] width 787 height 306
click at [735, 217] on link "View & Pay" at bounding box center [746, 219] width 43 height 9
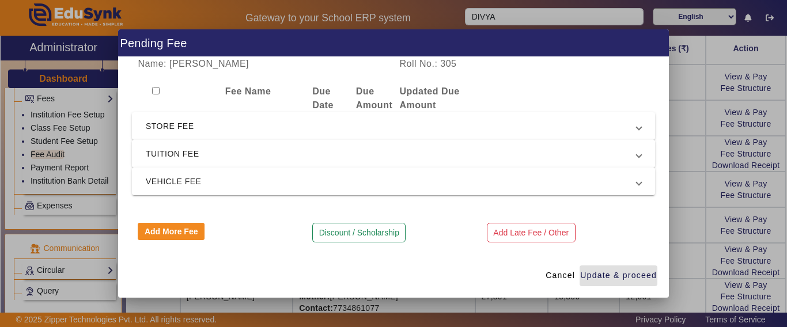
click at [178, 160] on span "TUITION FEE" at bounding box center [391, 154] width 491 height 14
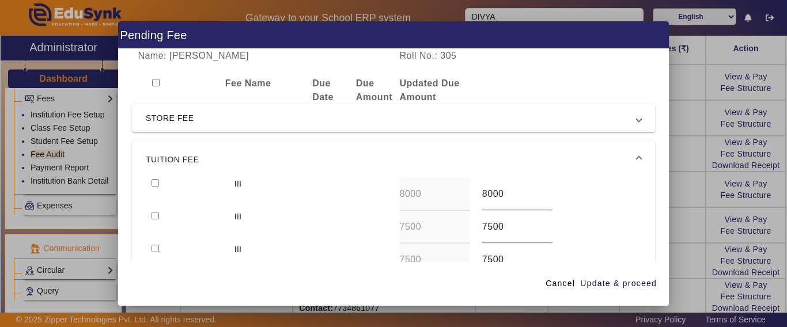
click at [157, 181] on input "checkbox" at bounding box center [155, 182] width 7 height 7
checkbox input "true"
click at [156, 214] on input "checkbox" at bounding box center [155, 215] width 7 height 7
checkbox input "true"
drag, startPoint x: 621, startPoint y: 278, endPoint x: 612, endPoint y: 284, distance: 10.9
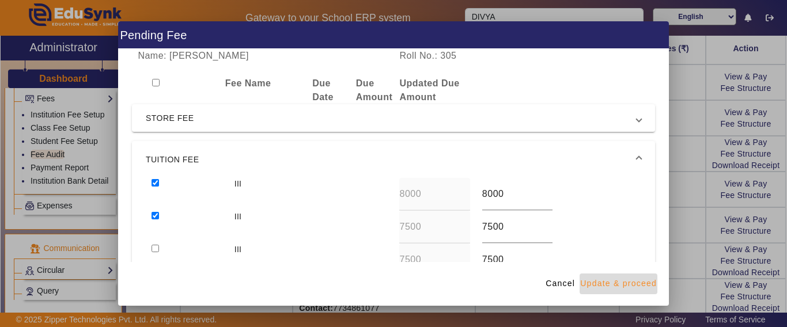
click at [622, 278] on span "Update & proceed" at bounding box center [618, 284] width 77 height 12
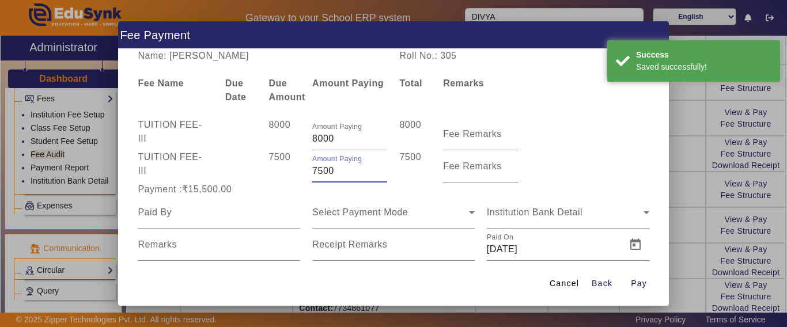
drag, startPoint x: 342, startPoint y: 172, endPoint x: 281, endPoint y: 172, distance: 61.7
click at [282, 171] on div "TUITION FEE - III 7500 Amount Paying 7500 7500 Fee Remarks" at bounding box center [393, 166] width 523 height 32
type input "2000"
click at [276, 175] on div "7500" at bounding box center [285, 166] width 44 height 32
click at [229, 216] on input at bounding box center [219, 213] width 163 height 14
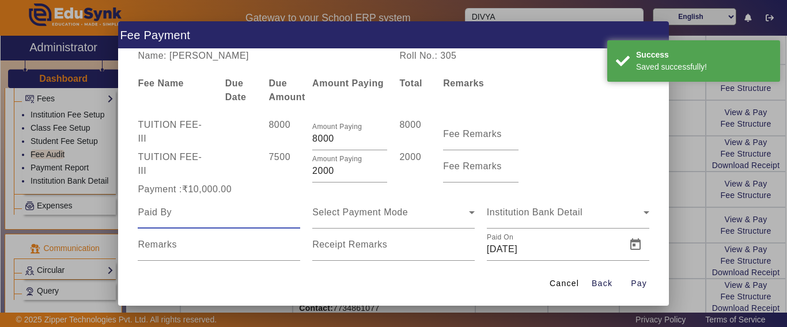
click at [229, 216] on input at bounding box center [219, 213] width 163 height 14
click at [352, 208] on span "Select Payment Mode" at bounding box center [360, 213] width 96 height 10
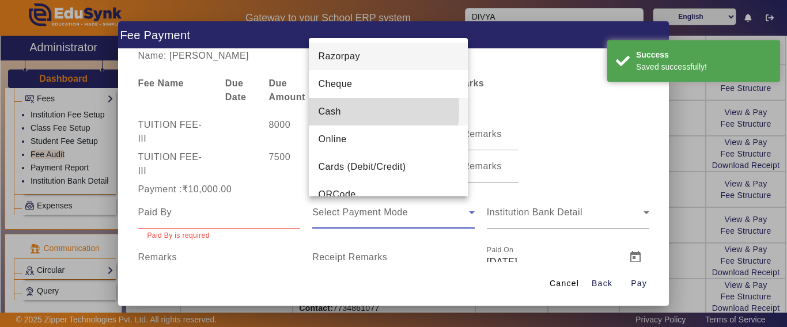
click at [338, 110] on span "Cash" at bounding box center [329, 112] width 22 height 14
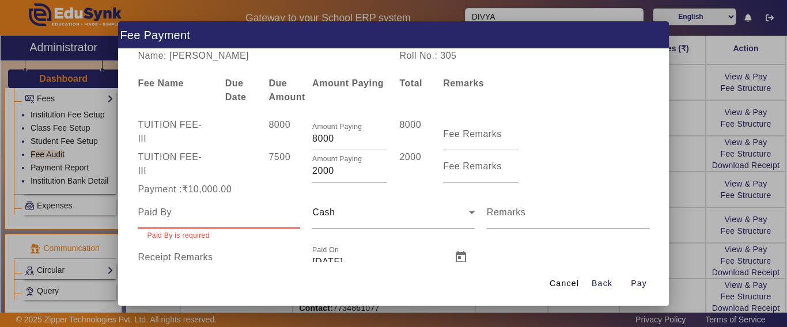
click at [193, 215] on input at bounding box center [219, 213] width 163 height 14
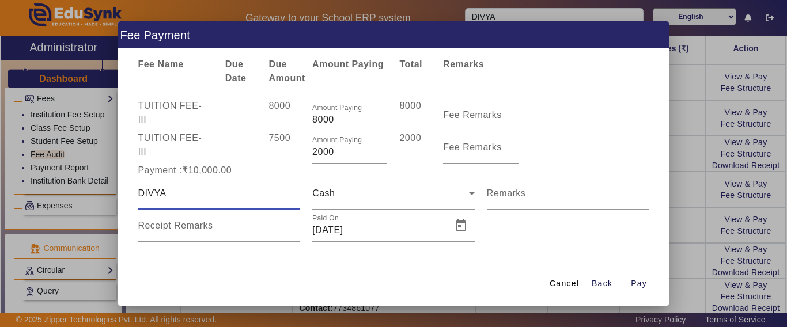
scroll to position [24, 0]
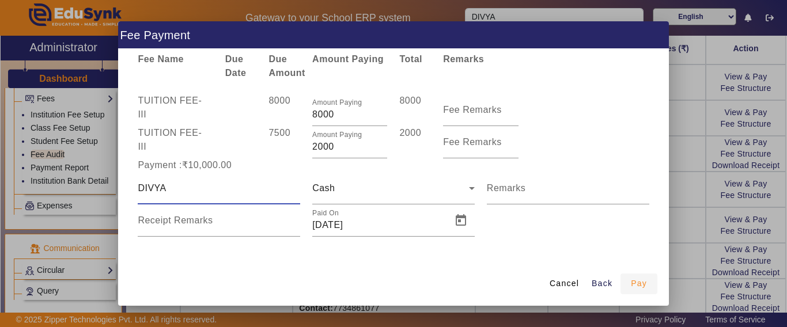
type input "DIVYA"
click at [641, 288] on span "Pay" at bounding box center [639, 284] width 16 height 12
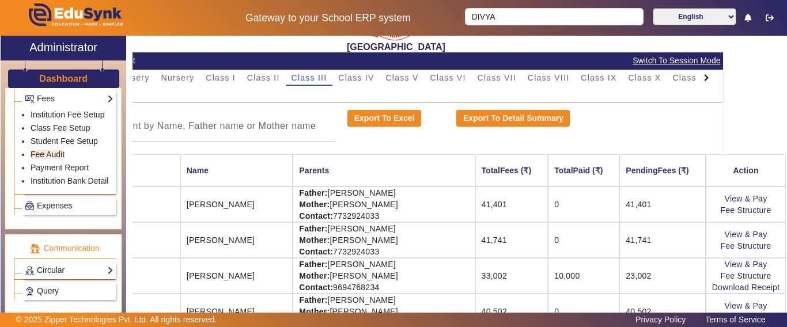
scroll to position [0, 119]
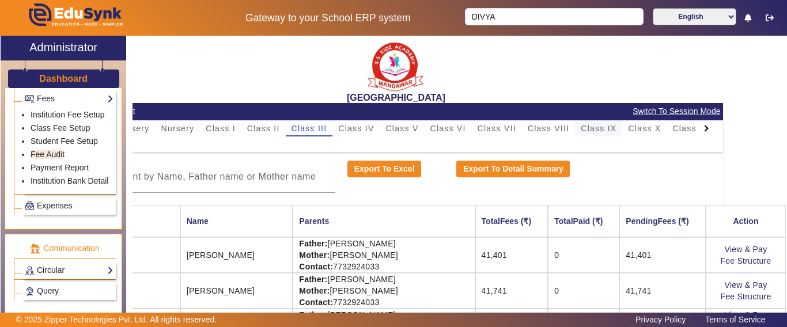
click at [581, 128] on span "Class IX" at bounding box center [599, 129] width 36 height 8
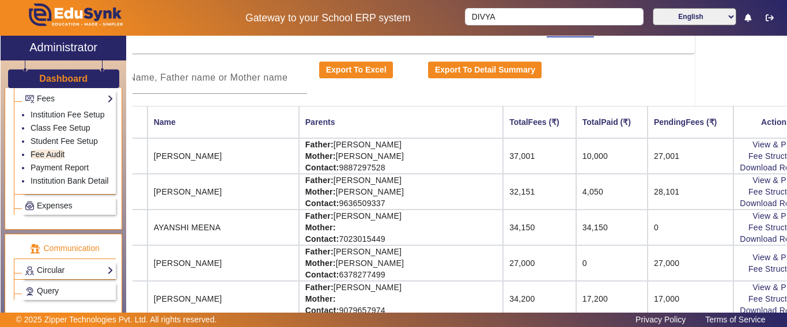
scroll to position [115, 92]
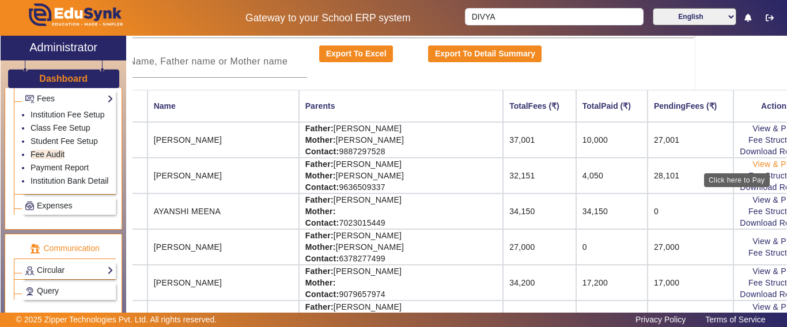
click at [753, 163] on link "View & Pay" at bounding box center [774, 164] width 43 height 9
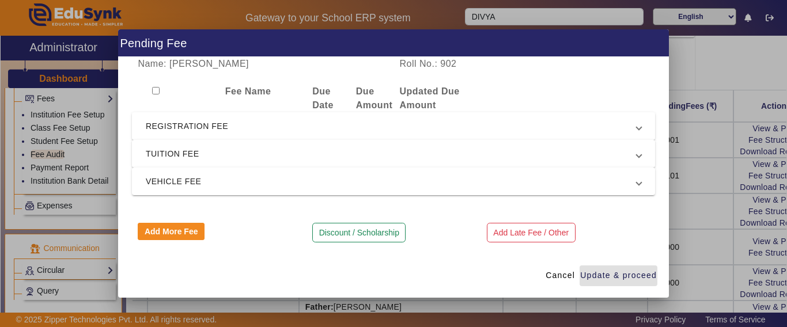
click at [261, 126] on span "REGISTRATION FEE" at bounding box center [391, 126] width 491 height 14
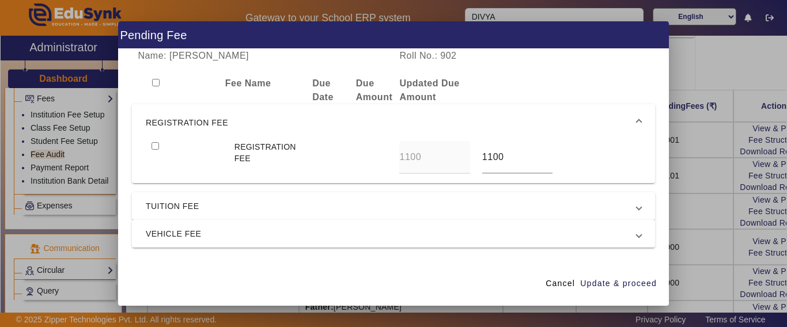
click at [153, 144] on input "checkbox" at bounding box center [155, 145] width 7 height 7
checkbox input "true"
click at [179, 200] on span "TUITION FEE" at bounding box center [391, 206] width 491 height 14
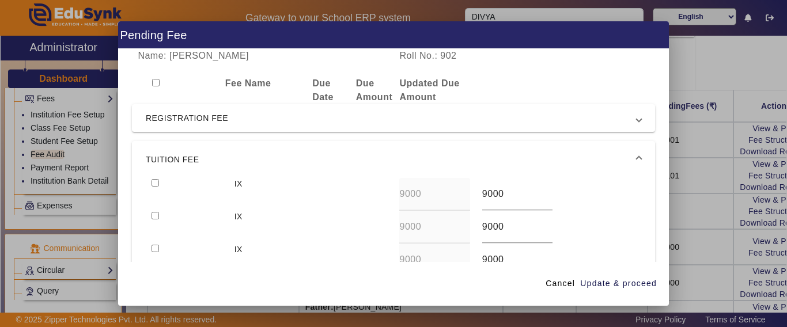
click at [150, 179] on div at bounding box center [187, 194] width 82 height 33
click at [153, 180] on input "checkbox" at bounding box center [155, 182] width 7 height 7
checkbox input "true"
click at [625, 277] on span "button" at bounding box center [619, 284] width 78 height 28
type input "3100"
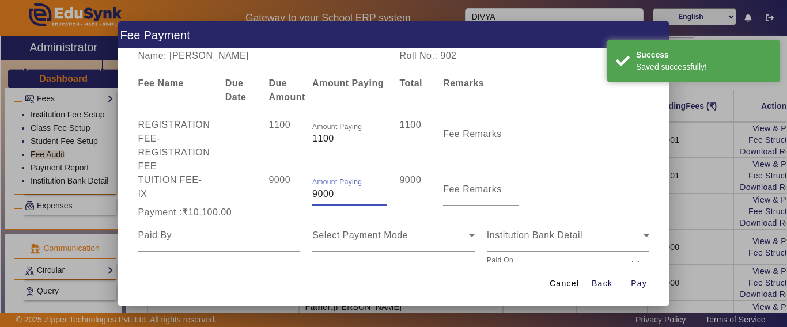
drag, startPoint x: 345, startPoint y: 194, endPoint x: 261, endPoint y: 193, distance: 84.2
click at [261, 193] on div "TUITION FEE - IX 9000 Amount Paying 9000 9000 Fee Remarks" at bounding box center [393, 189] width 523 height 32
type input "900"
click at [263, 193] on div "9000" at bounding box center [285, 189] width 44 height 32
click at [190, 241] on input at bounding box center [219, 236] width 163 height 14
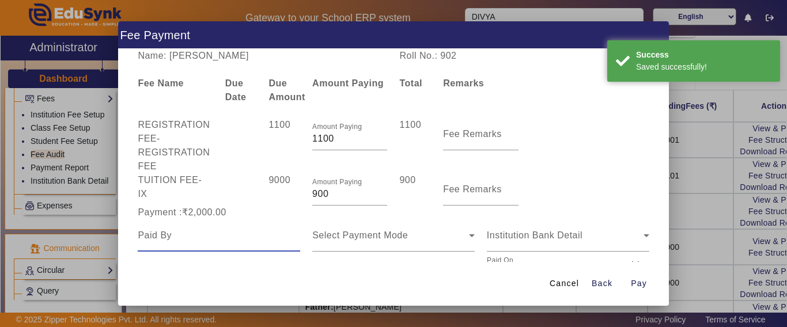
click at [190, 241] on input at bounding box center [219, 236] width 163 height 14
type input "ASTHA"
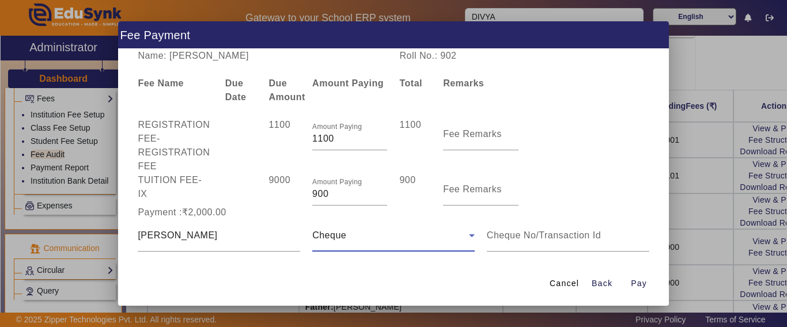
click at [322, 233] on span "Cheque" at bounding box center [329, 236] width 34 height 10
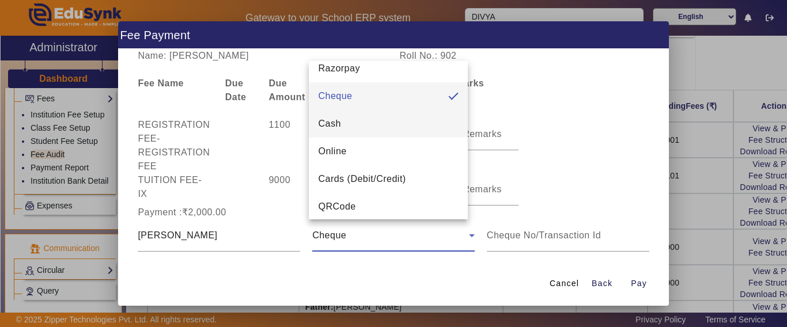
scroll to position [17, 0]
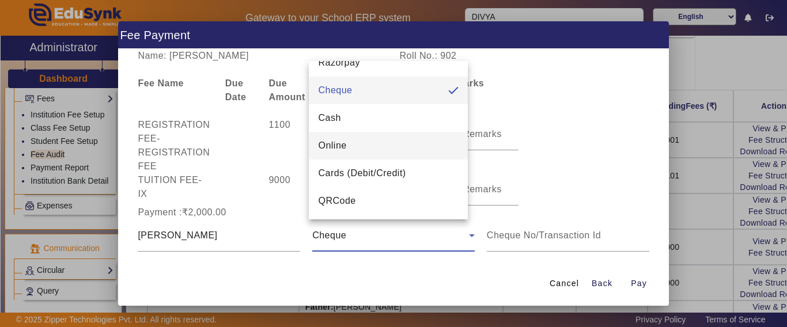
click at [357, 138] on mat-option "Online" at bounding box center [388, 146] width 159 height 28
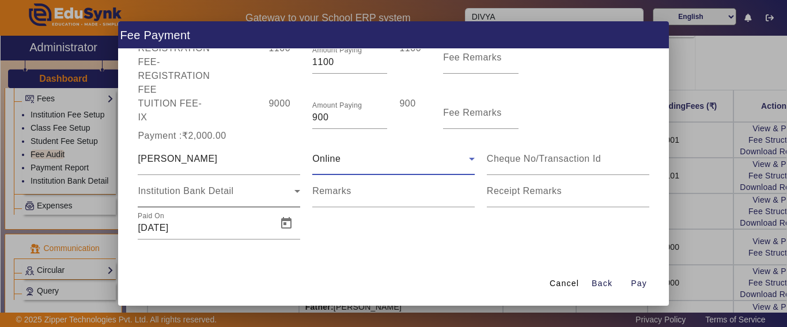
scroll to position [80, 0]
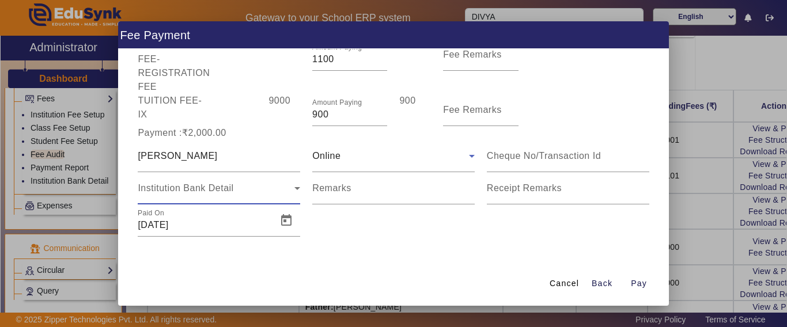
click at [209, 194] on div "Institution Bank Detail" at bounding box center [216, 189] width 157 height 14
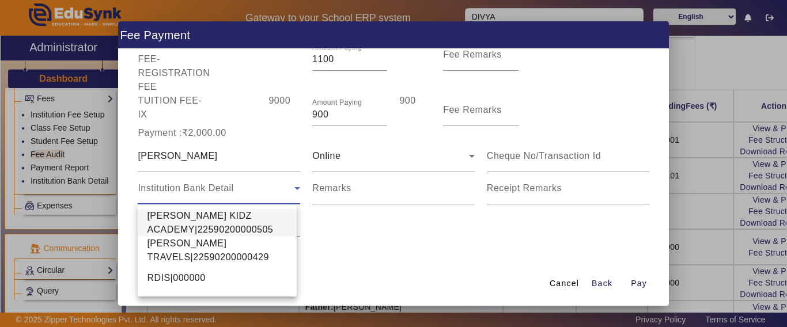
click at [202, 222] on span "SHRI SHYAM KIDZ ACADEMY|22590200000505" at bounding box center [217, 223] width 141 height 28
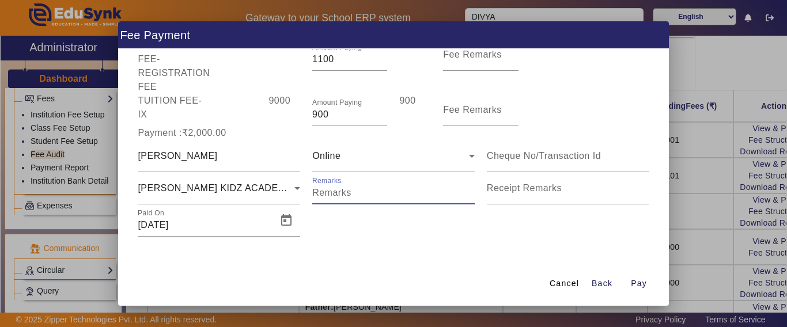
click at [368, 195] on input "Remarks" at bounding box center [393, 193] width 163 height 14
click at [642, 284] on span "Pay" at bounding box center [639, 284] width 16 height 12
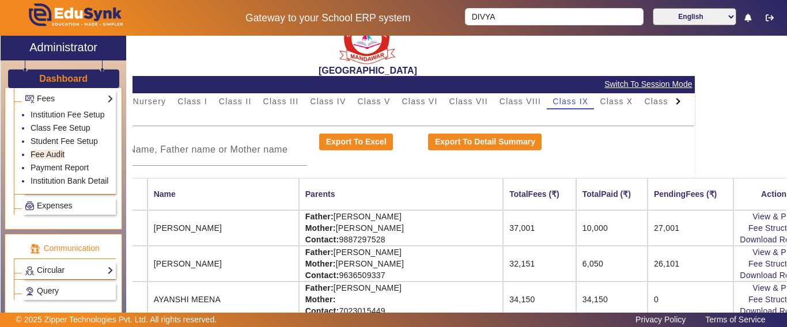
scroll to position [0, 92]
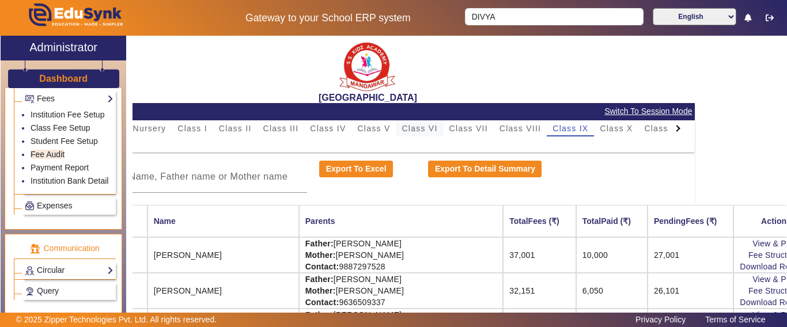
click at [436, 126] on span "Class VI" at bounding box center [420, 129] width 36 height 8
click at [469, 132] on span "Class VII" at bounding box center [469, 129] width 39 height 8
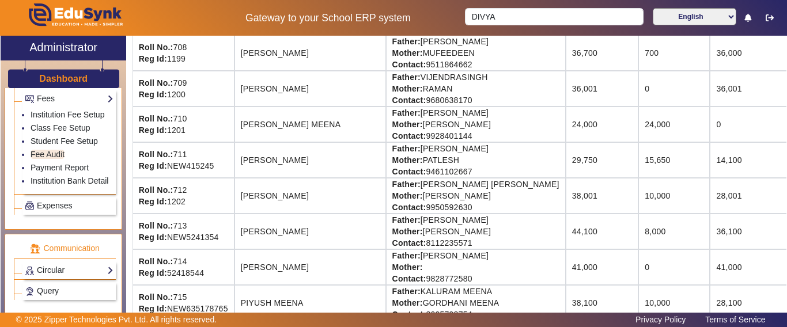
scroll to position [519, 0]
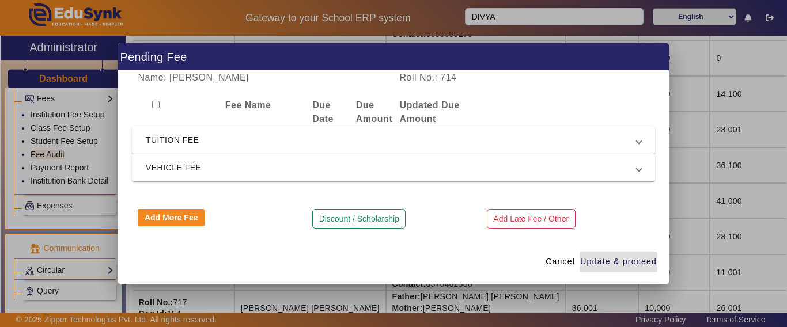
click at [187, 137] on span "TUITION FEE" at bounding box center [391, 140] width 491 height 14
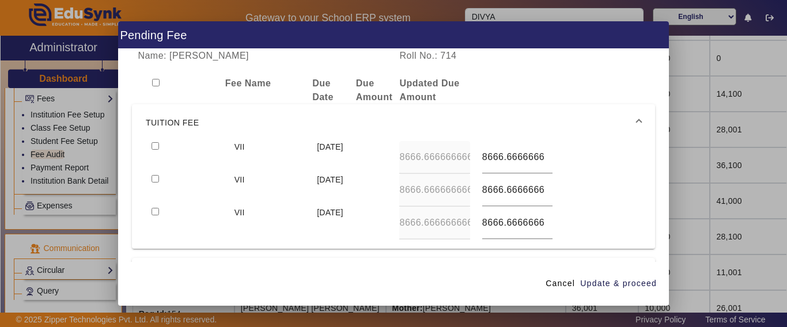
click at [153, 147] on input "checkbox" at bounding box center [155, 145] width 7 height 7
checkbox input "true"
type input "9000"
click at [152, 175] on input "checkbox" at bounding box center [155, 178] width 7 height 7
checkbox input "true"
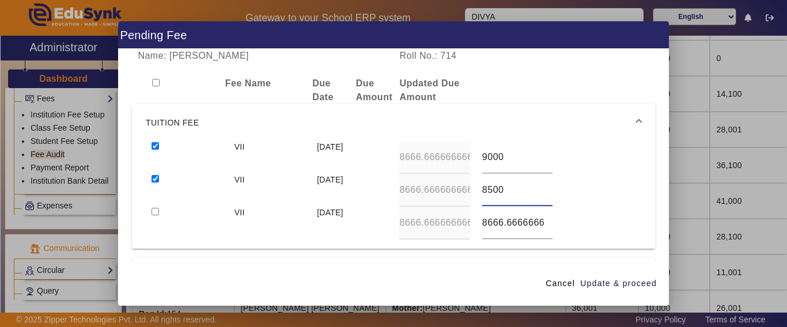
type input "8500"
click at [152, 208] on input "checkbox" at bounding box center [155, 211] width 7 height 7
checkbox input "true"
type input "8500"
click at [614, 282] on span "Update & proceed" at bounding box center [618, 284] width 77 height 12
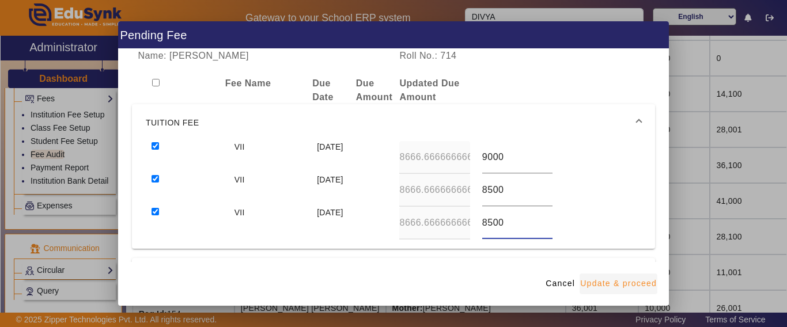
type input "9000"
type input "8500"
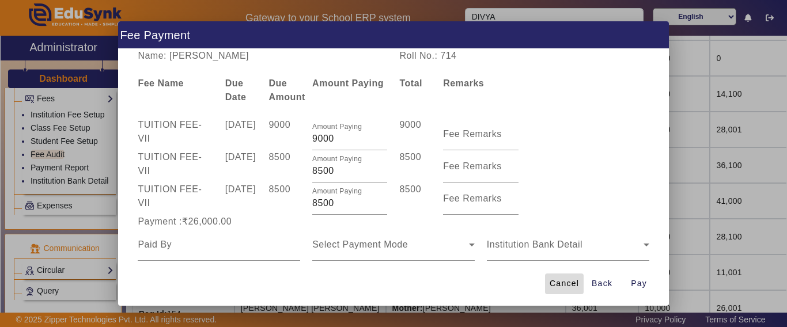
click at [571, 284] on span "Cancel" at bounding box center [564, 284] width 29 height 12
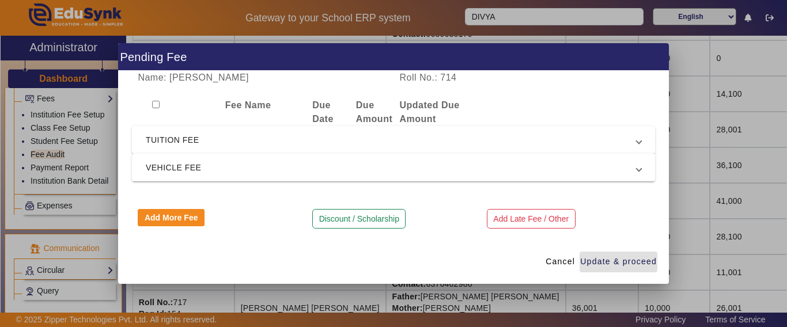
drag, startPoint x: 176, startPoint y: 139, endPoint x: 171, endPoint y: 153, distance: 15.3
click at [176, 139] on span "TUITION FEE" at bounding box center [391, 140] width 491 height 14
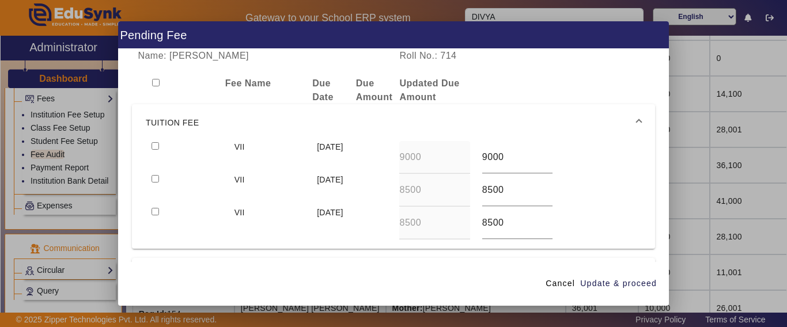
click at [158, 142] on input "checkbox" at bounding box center [155, 145] width 7 height 7
checkbox input "true"
click at [615, 282] on span "Update & proceed" at bounding box center [618, 284] width 77 height 12
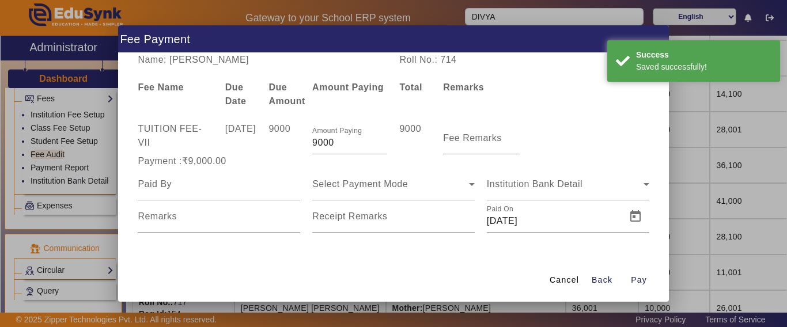
drag, startPoint x: 353, startPoint y: 147, endPoint x: 273, endPoint y: 149, distance: 80.7
click at [273, 149] on div "TUITION FEE - VII 15 Apr 2025 9000 Amount Paying 9000 9000 Fee Remarks" at bounding box center [393, 138] width 523 height 32
type input "5000"
click at [277, 169] on div at bounding box center [219, 184] width 163 height 32
click at [208, 196] on mat-form-field at bounding box center [219, 184] width 163 height 32
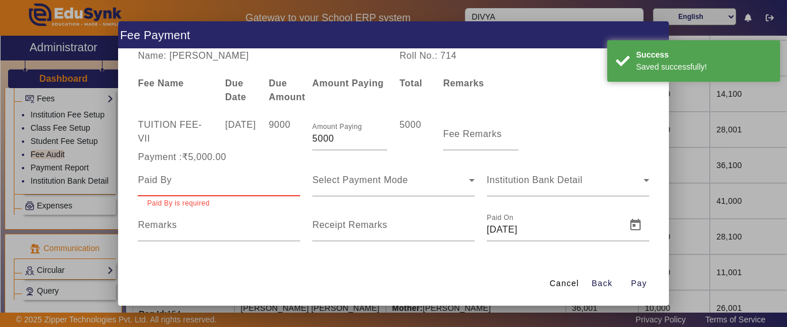
click at [206, 187] on input at bounding box center [219, 180] width 163 height 14
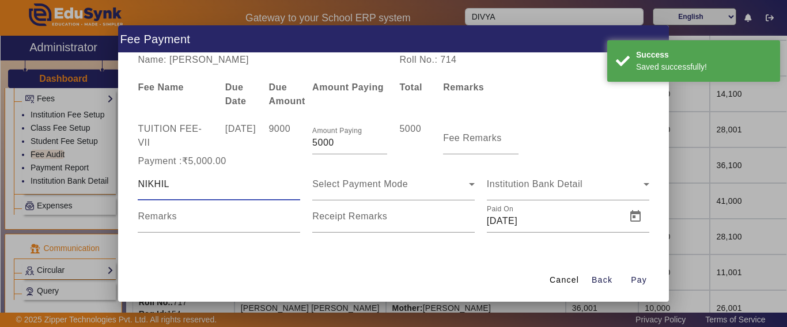
type input "NIKHIL"
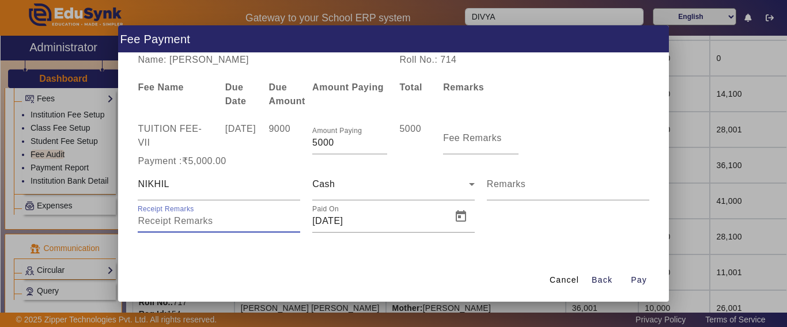
drag, startPoint x: 149, startPoint y: 222, endPoint x: 174, endPoint y: 218, distance: 25.8
click at [149, 222] on input "Receipt Remarks" at bounding box center [219, 221] width 163 height 14
click at [641, 282] on span "Pay" at bounding box center [639, 280] width 16 height 12
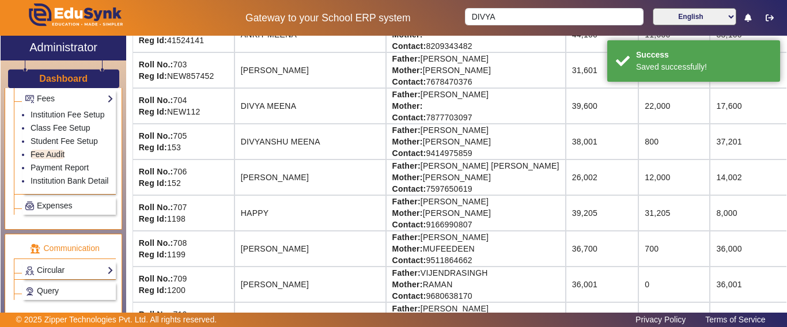
scroll to position [0, 0]
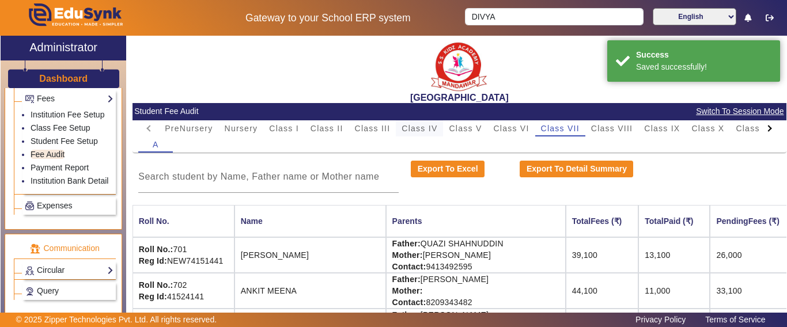
click at [442, 129] on div "Class IV" at bounding box center [419, 128] width 47 height 16
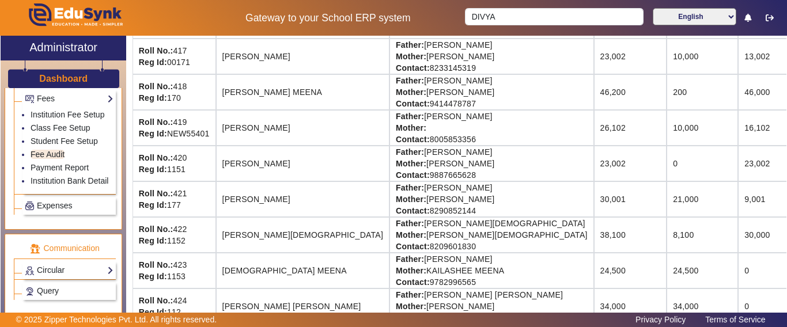
scroll to position [692, 0]
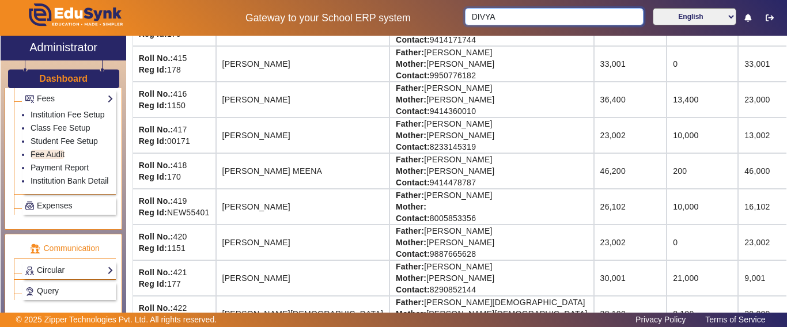
click at [427, 18] on div "Gateway to your School ERP system DIVYA English हिंदी (Hindi) ಕನ್ನಡ (Kannada) த…" at bounding box center [394, 18] width 786 height 36
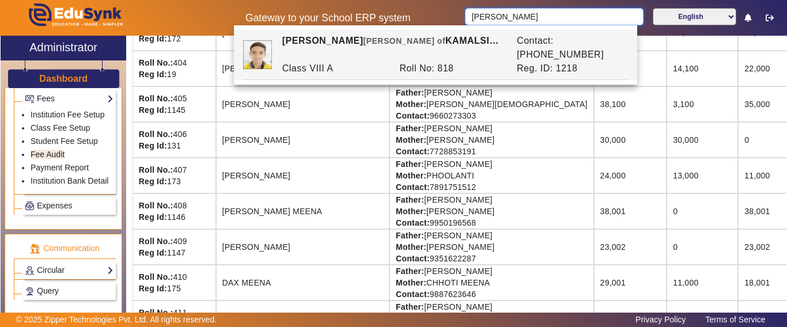
scroll to position [288, 0]
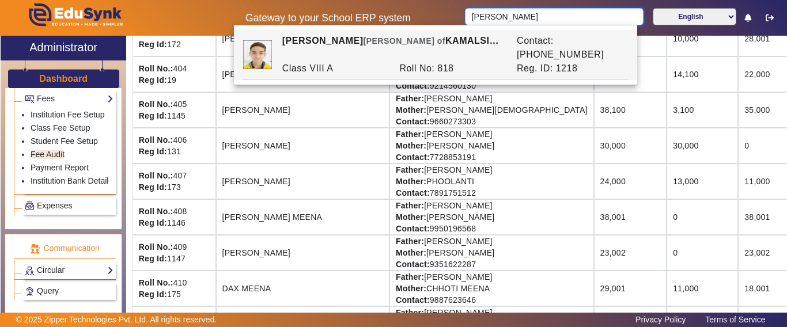
type input "SAHIL"
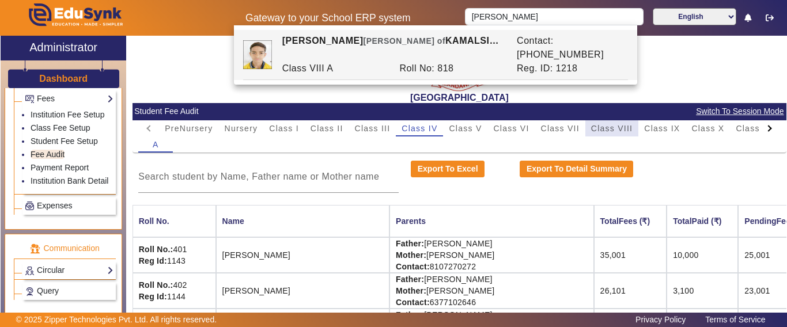
click at [629, 130] on span "Class VIII" at bounding box center [612, 129] width 42 height 8
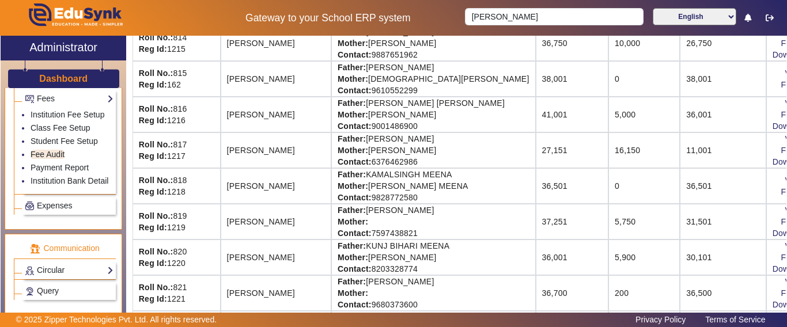
scroll to position [692, 0]
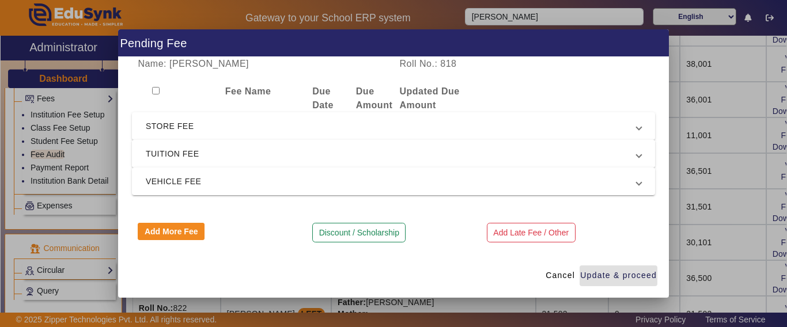
click at [185, 154] on span "TUITION FEE" at bounding box center [391, 154] width 491 height 14
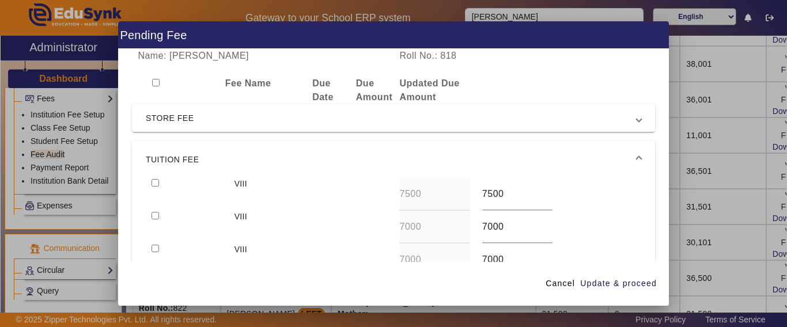
click at [154, 183] on input "checkbox" at bounding box center [155, 182] width 7 height 7
checkbox input "true"
click at [639, 285] on span "Update & proceed" at bounding box center [618, 284] width 77 height 12
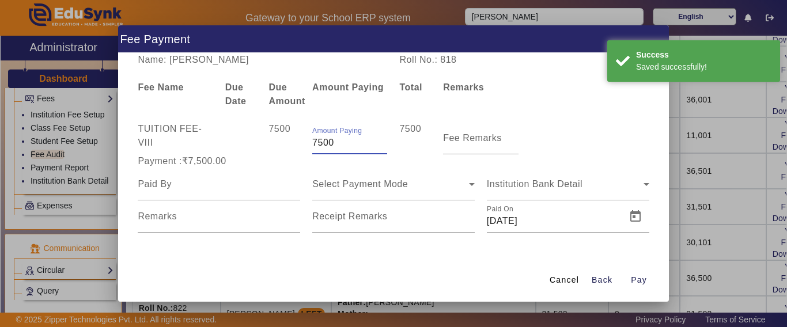
drag, startPoint x: 353, startPoint y: 139, endPoint x: 229, endPoint y: 139, distance: 124.5
click at [229, 139] on div "TUITION FEE - VIII 7500 Amount Paying 7500 7500 Fee Remarks" at bounding box center [393, 138] width 523 height 32
type input "5000"
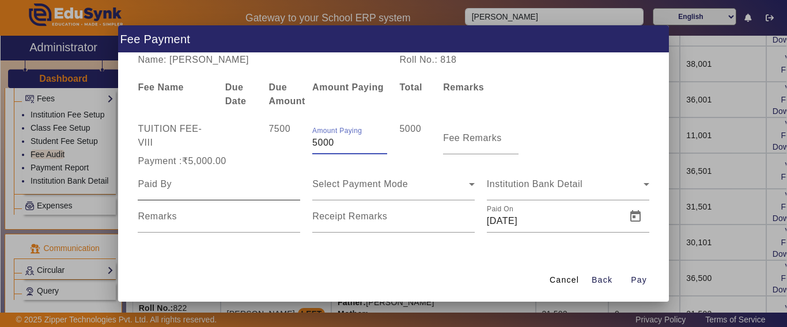
click at [249, 182] on input at bounding box center [219, 185] width 163 height 14
type input "SAHIL"
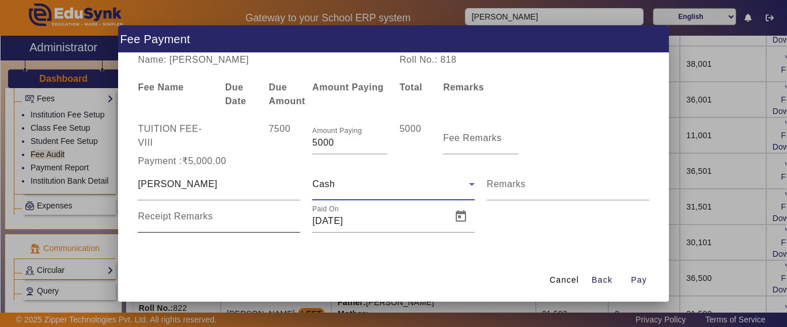
click at [240, 226] on input "Receipt Remarks" at bounding box center [219, 221] width 163 height 14
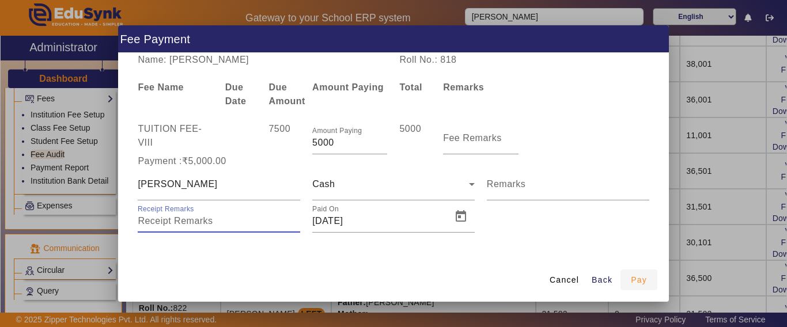
click at [628, 281] on span "button" at bounding box center [639, 280] width 37 height 28
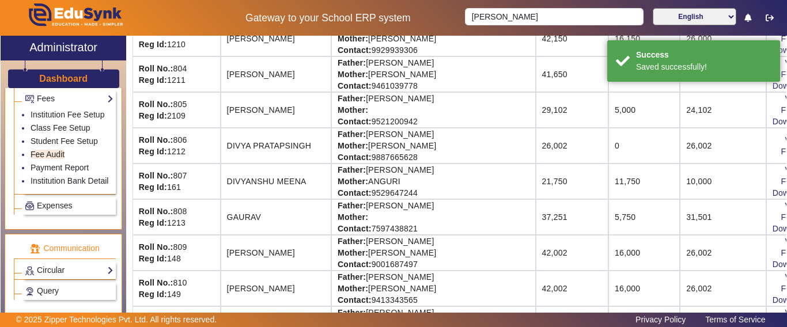
scroll to position [0, 0]
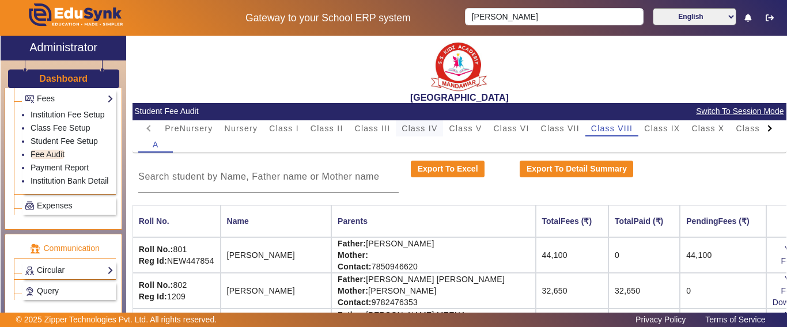
click at [429, 131] on span "Class IV" at bounding box center [420, 129] width 36 height 8
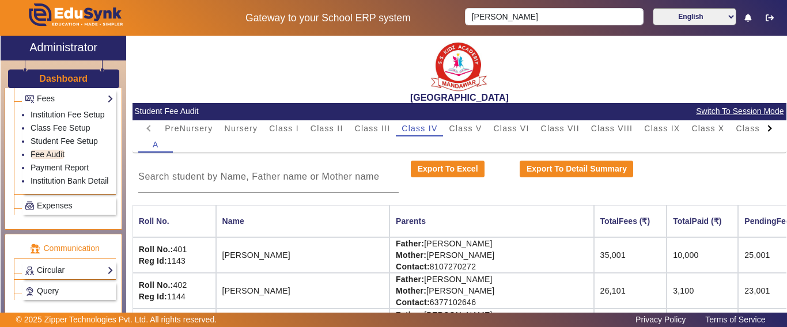
click at [466, 119] on mat-card-header "Student Fee Audit Switch To Session Mode" at bounding box center [460, 111] width 654 height 17
click at [465, 131] on span "Class V" at bounding box center [465, 129] width 33 height 8
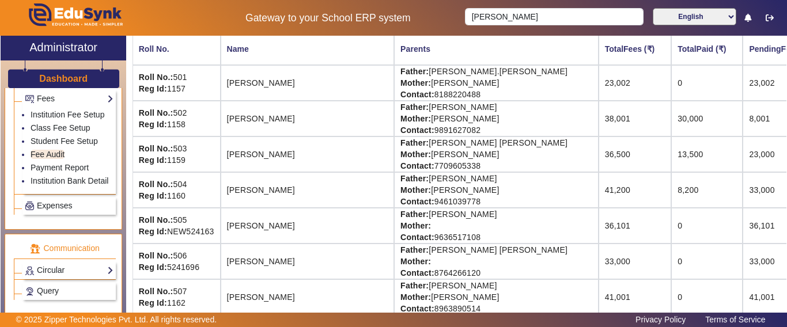
scroll to position [173, 0]
click at [774, 187] on div "Click here to Pay" at bounding box center [746, 194] width 66 height 14
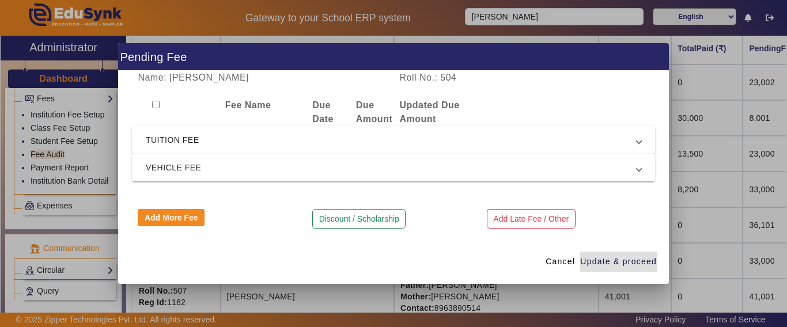
click at [171, 149] on mat-expansion-panel-header "TUITION FEE" at bounding box center [393, 140] width 523 height 28
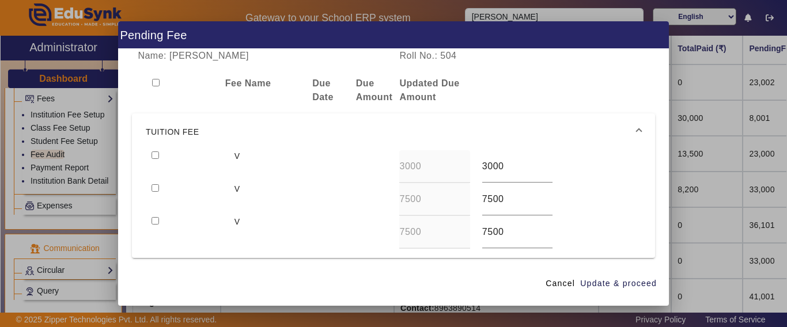
click at [156, 153] on input "checkbox" at bounding box center [155, 155] width 7 height 7
checkbox input "true"
click at [151, 188] on div at bounding box center [187, 199] width 82 height 33
click at [156, 188] on input "checkbox" at bounding box center [155, 187] width 7 height 7
checkbox input "true"
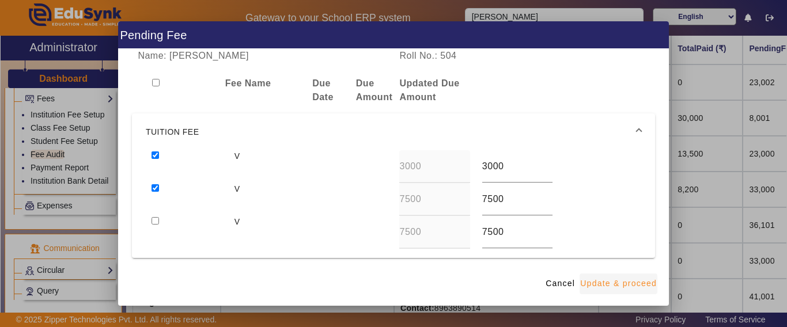
click at [631, 281] on span "Update & proceed" at bounding box center [618, 284] width 77 height 12
type input "8000"
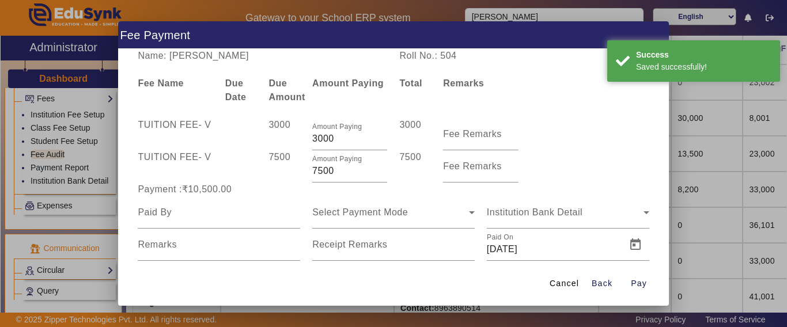
drag, startPoint x: 347, startPoint y: 169, endPoint x: 149, endPoint y: 170, distance: 197.7
click at [149, 170] on div "TUITION FEE - V 7500 Amount Paying 7500 7500 Fee Remarks" at bounding box center [393, 166] width 523 height 32
type input "2000"
click at [238, 189] on div "Payment :₹10,500.00" at bounding box center [219, 190] width 175 height 14
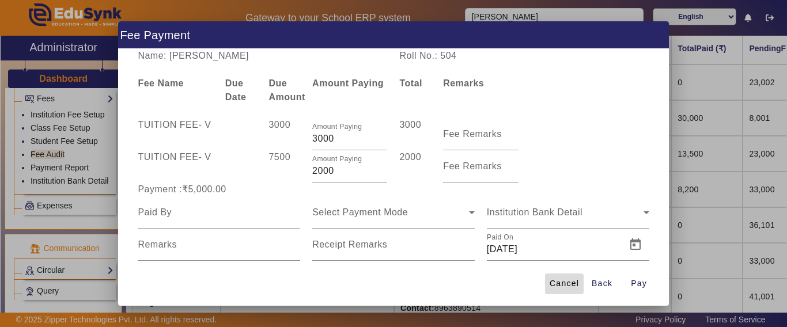
click at [565, 285] on span "Cancel" at bounding box center [564, 284] width 29 height 12
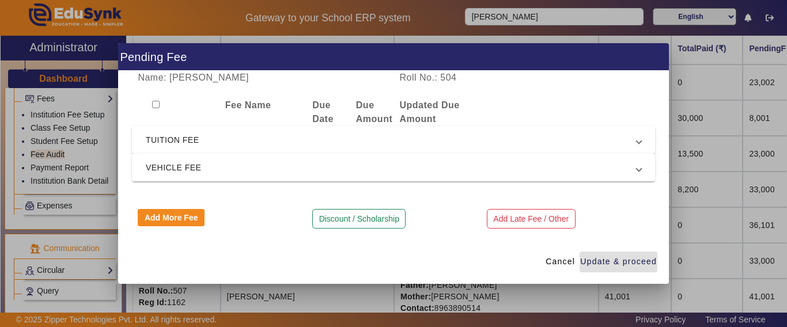
click at [179, 137] on span "TUITION FEE" at bounding box center [391, 140] width 491 height 14
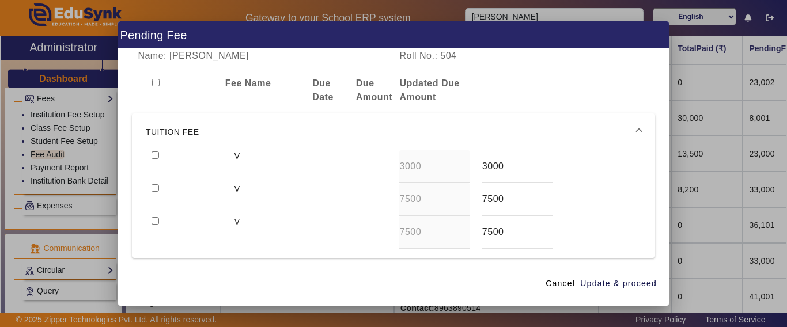
click at [154, 156] on input "checkbox" at bounding box center [155, 155] width 7 height 7
checkbox input "true"
click at [154, 186] on input "checkbox" at bounding box center [155, 187] width 7 height 7
checkbox input "true"
click at [622, 285] on span "Update & proceed" at bounding box center [618, 284] width 77 height 12
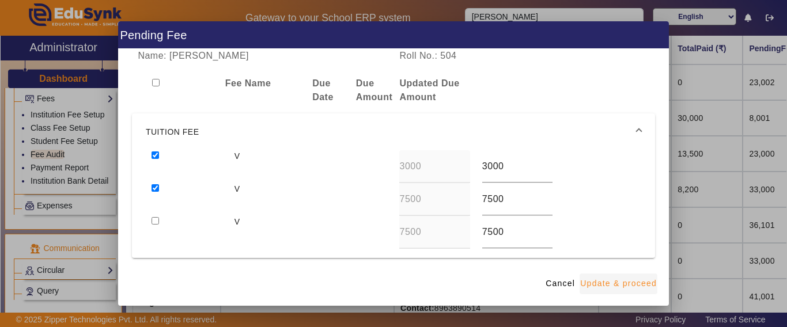
type input "8000"
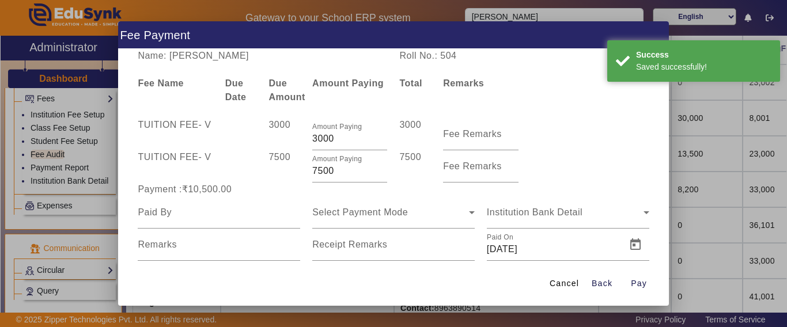
drag, startPoint x: 338, startPoint y: 173, endPoint x: 286, endPoint y: 176, distance: 52.5
click at [286, 176] on div "TUITION FEE - V 7500 Amount Paying 7500 7500 Fee Remarks" at bounding box center [393, 166] width 523 height 32
type input "7000"
click at [283, 177] on div "7500" at bounding box center [285, 166] width 44 height 32
click at [216, 216] on input at bounding box center [219, 213] width 163 height 14
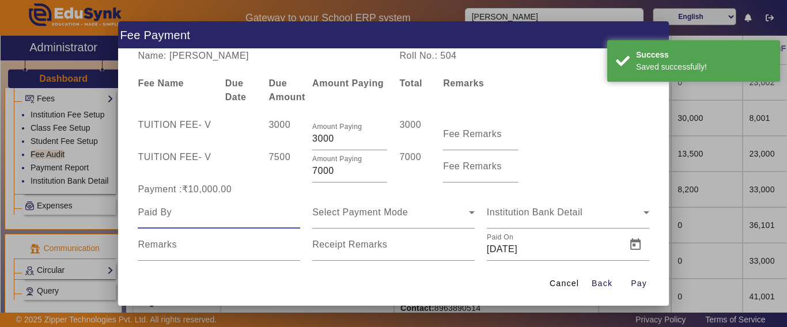
click at [216, 216] on input at bounding box center [219, 213] width 163 height 14
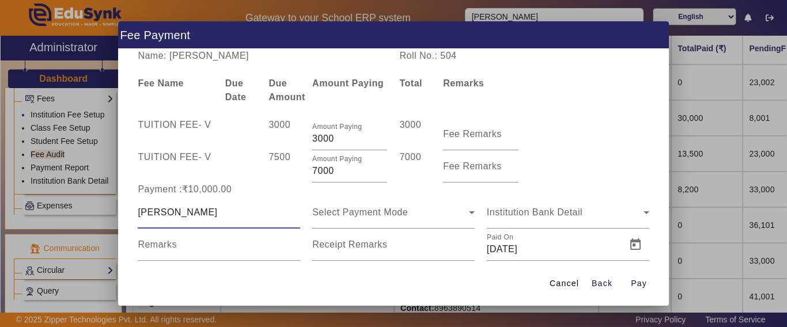
type input "[PERSON_NAME]"
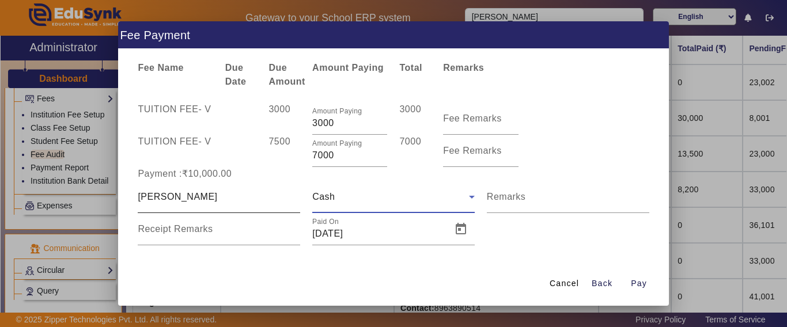
scroll to position [24, 0]
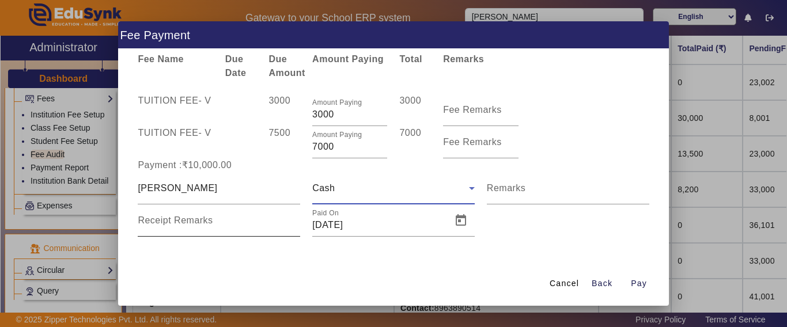
click at [193, 228] on input "Receipt Remarks" at bounding box center [219, 225] width 163 height 14
click at [640, 286] on span "Pay" at bounding box center [639, 284] width 16 height 12
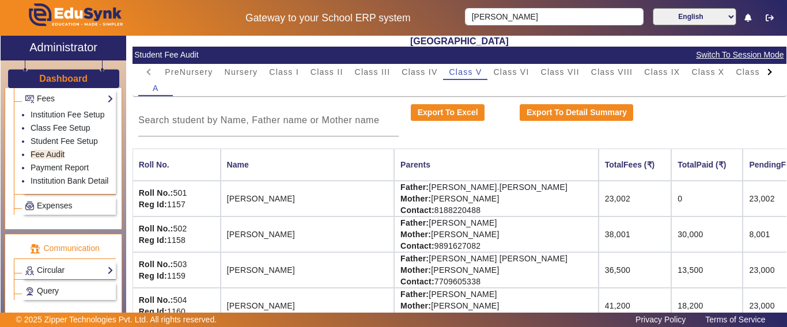
scroll to position [0, 0]
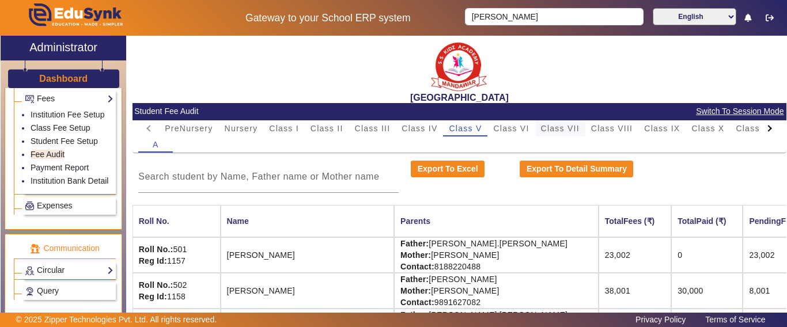
click at [574, 129] on span "Class VII" at bounding box center [560, 129] width 39 height 8
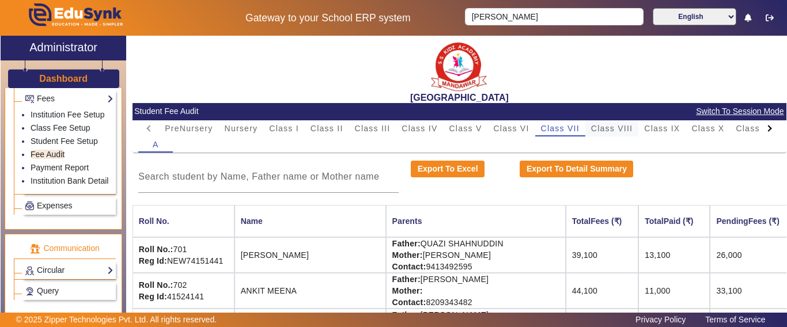
click at [638, 130] on div "Class VIII" at bounding box center [612, 128] width 53 height 16
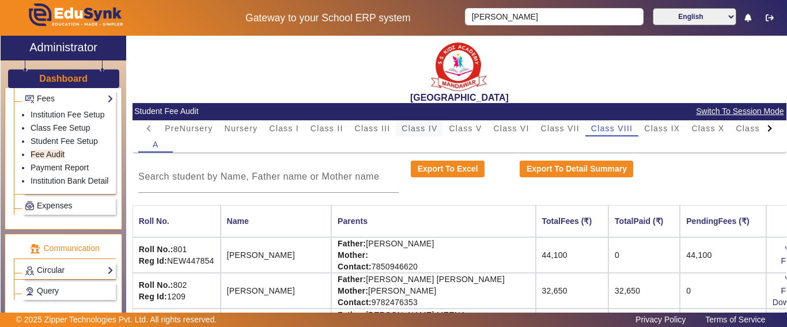
click at [439, 128] on div "Class IV" at bounding box center [419, 128] width 47 height 16
click at [472, 134] on span "Class V" at bounding box center [465, 128] width 33 height 16
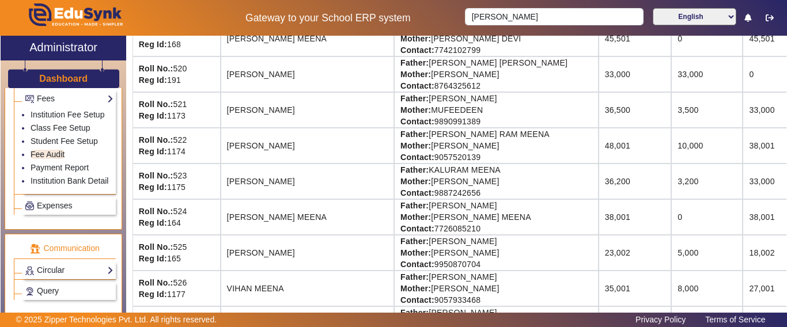
scroll to position [865, 0]
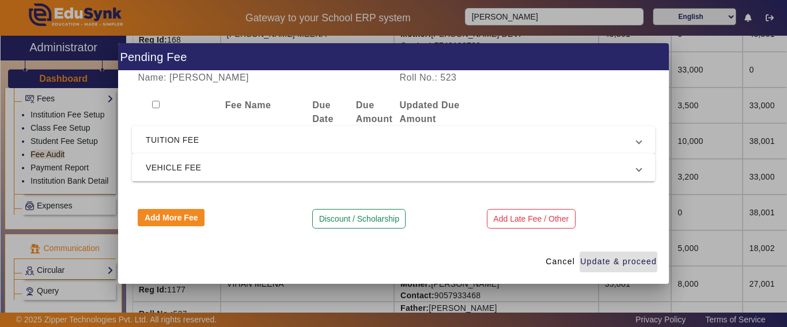
click at [250, 144] on span "TUITION FEE" at bounding box center [391, 140] width 491 height 14
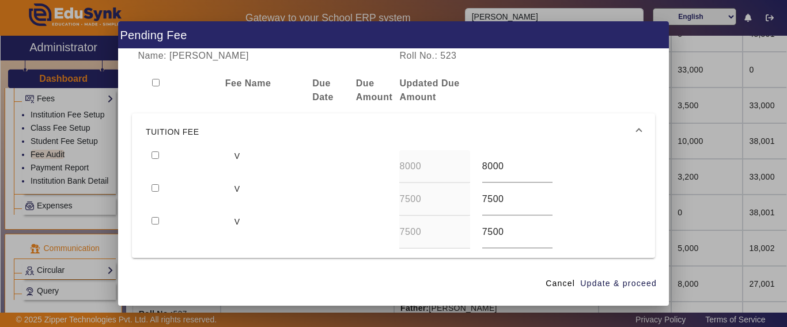
click at [153, 157] on input "checkbox" at bounding box center [155, 155] width 7 height 7
checkbox input "true"
click at [157, 188] on input "checkbox" at bounding box center [155, 187] width 7 height 7
checkbox input "true"
click at [632, 289] on span "Update & proceed" at bounding box center [618, 284] width 77 height 12
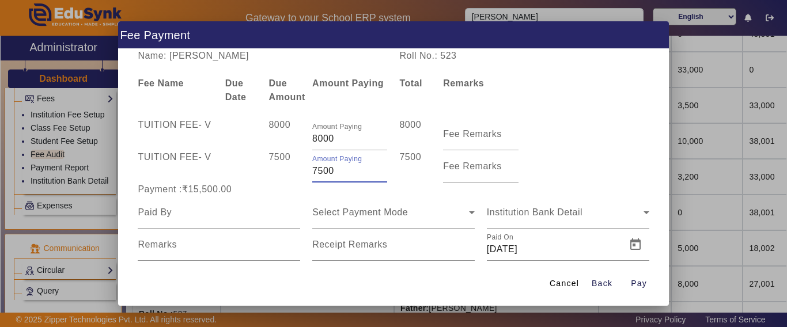
drag, startPoint x: 347, startPoint y: 168, endPoint x: 296, endPoint y: 168, distance: 50.7
click at [297, 168] on div "TUITION FEE - V 7500 Amount Paying 7500 7500 Fee Remarks" at bounding box center [393, 166] width 523 height 32
type input "4500"
click at [295, 170] on div "7500" at bounding box center [285, 166] width 44 height 32
click at [196, 207] on input at bounding box center [219, 213] width 163 height 14
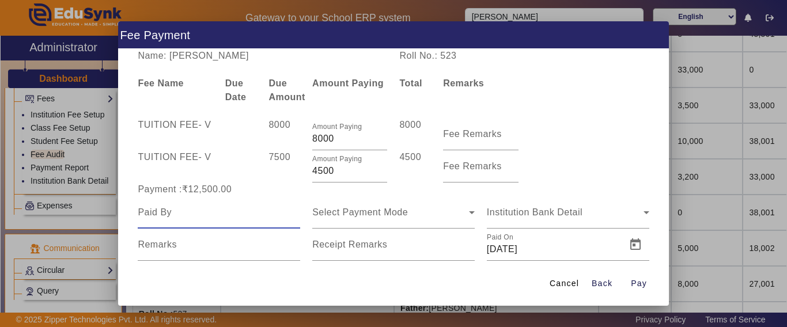
click at [193, 215] on input at bounding box center [219, 213] width 163 height 14
type input "SHIVAN"
click at [351, 214] on span "Select Payment Mode" at bounding box center [360, 213] width 96 height 10
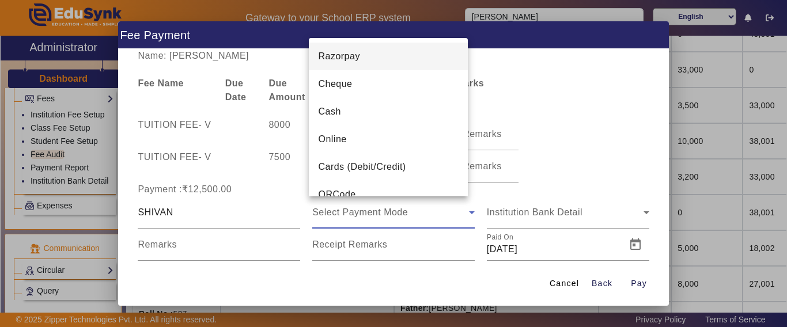
click at [354, 137] on mat-option "Online" at bounding box center [388, 140] width 159 height 28
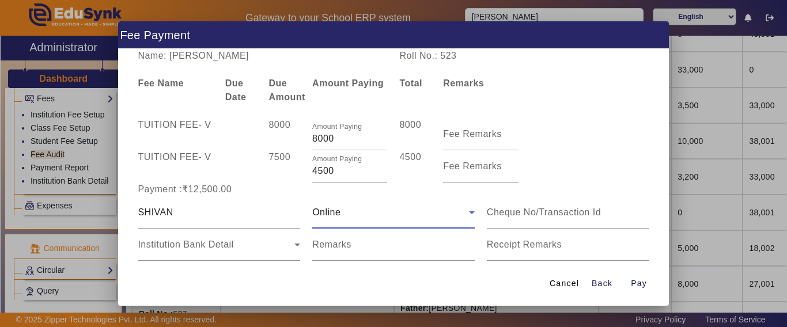
scroll to position [56, 0]
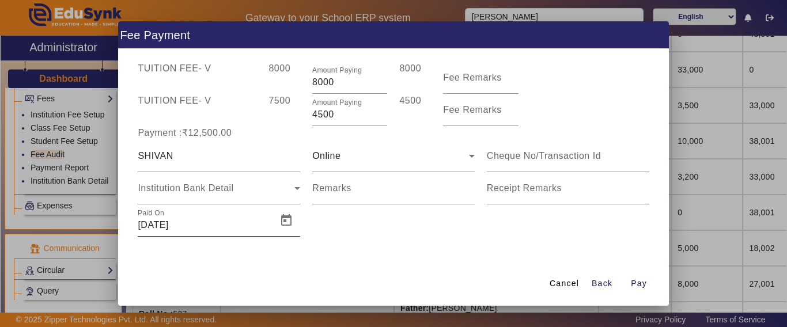
click at [216, 238] on div "Name: SHIVAN MANDAWAT Roll No.: 523 Fee Name Due Date Due Amount Amount Paying …" at bounding box center [393, 155] width 551 height 213
click at [211, 193] on span "Institution Bank Detail" at bounding box center [186, 188] width 96 height 10
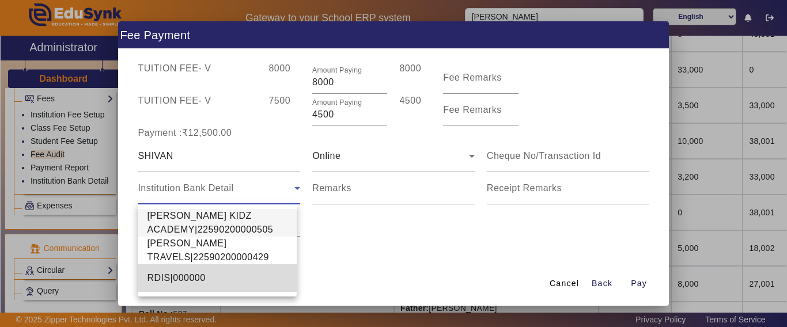
click at [184, 276] on span "RDIS|000000" at bounding box center [176, 278] width 58 height 14
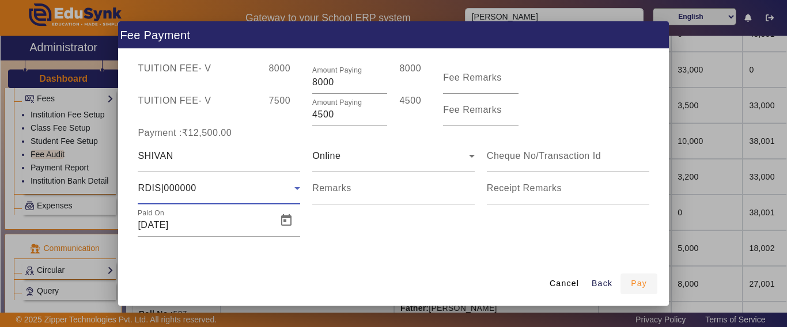
click at [636, 282] on span "Pay" at bounding box center [639, 284] width 16 height 12
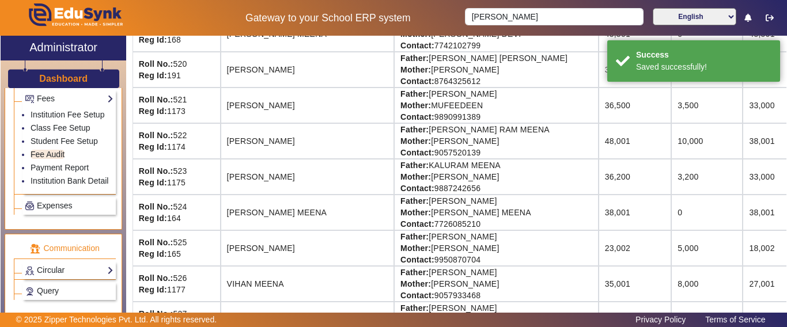
scroll to position [0, 0]
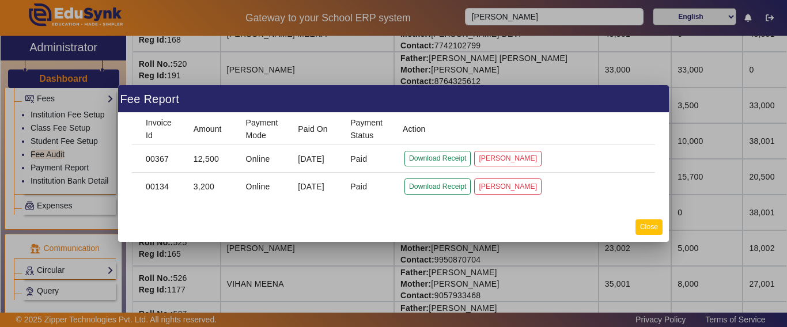
click at [644, 224] on button "Close" at bounding box center [649, 228] width 27 height 16
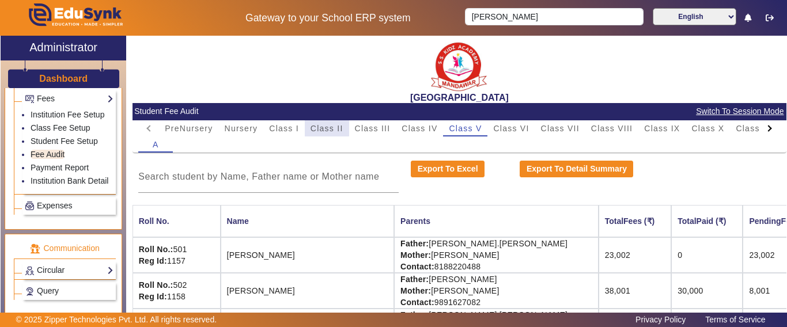
click at [319, 126] on span "Class II" at bounding box center [327, 129] width 33 height 8
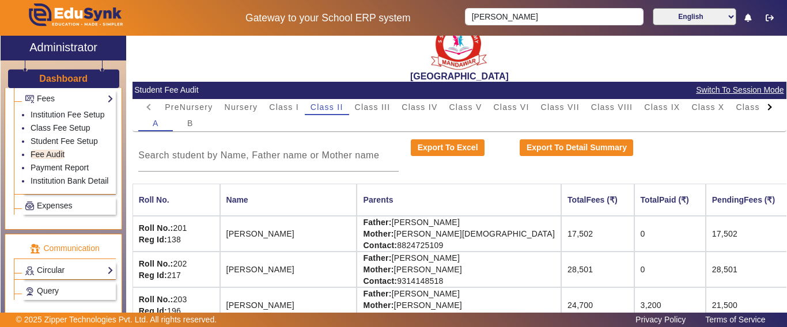
scroll to position [58, 0]
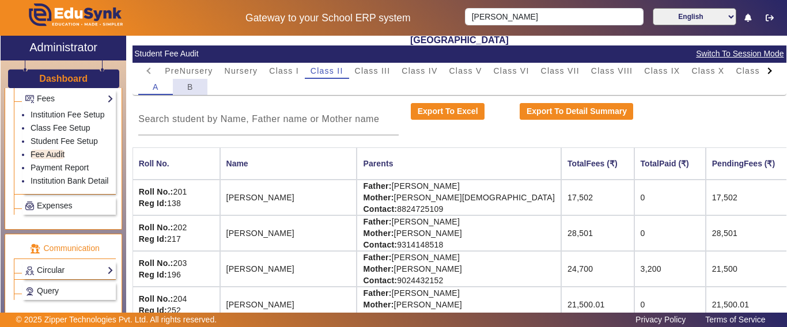
drag, startPoint x: 187, startPoint y: 78, endPoint x: 184, endPoint y: 85, distance: 6.7
click at [186, 78] on mat-tab-group "PreNursery Nursery Class I Class II Class III Class IV Class V Class VI Class V…" at bounding box center [459, 79] width 642 height 32
click at [190, 89] on span "B" at bounding box center [190, 87] width 6 height 8
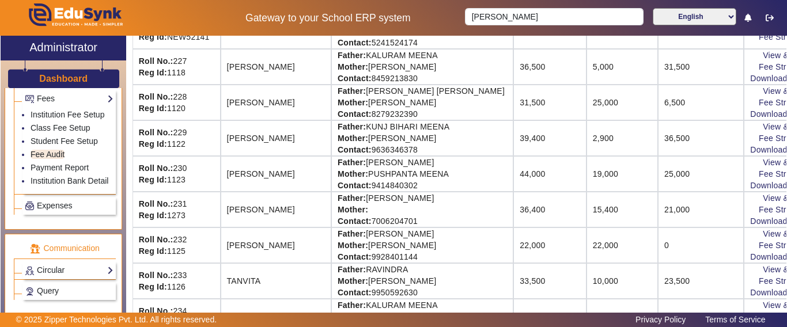
scroll to position [403, 0]
click at [763, 52] on link "View & Pay" at bounding box center [784, 54] width 43 height 9
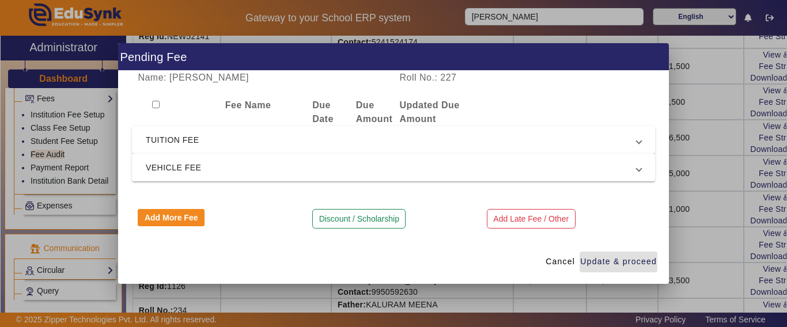
drag, startPoint x: 188, startPoint y: 138, endPoint x: 183, endPoint y: 145, distance: 8.6
click at [188, 138] on span "TUITION FEE" at bounding box center [391, 140] width 491 height 14
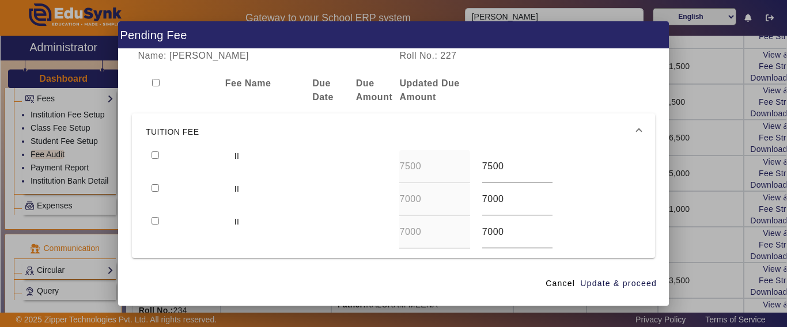
drag, startPoint x: 155, startPoint y: 153, endPoint x: 161, endPoint y: 165, distance: 13.4
click at [154, 154] on input "checkbox" at bounding box center [155, 155] width 7 height 7
checkbox input "true"
click at [158, 190] on input "checkbox" at bounding box center [155, 187] width 7 height 7
checkbox input "true"
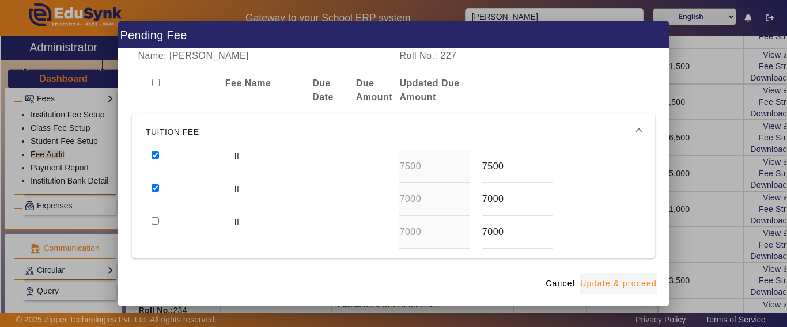
click at [596, 283] on span "Update & proceed" at bounding box center [618, 284] width 77 height 12
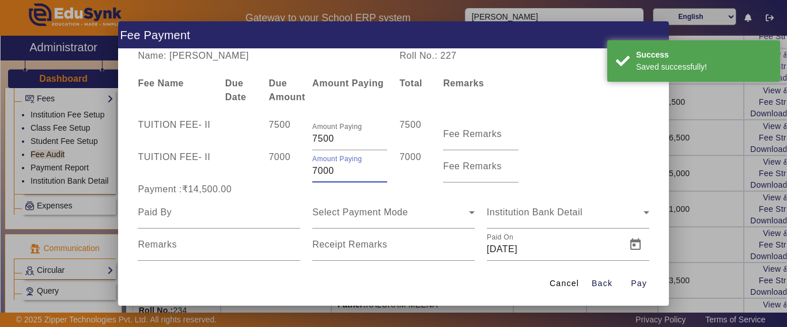
drag, startPoint x: 343, startPoint y: 168, endPoint x: 231, endPoint y: 178, distance: 112.3
click at [231, 178] on div "TUITION FEE - II 7000 Amount Paying 7000 7000 Fee Remarks" at bounding box center [393, 166] width 523 height 32
click at [267, 202] on div at bounding box center [219, 213] width 163 height 32
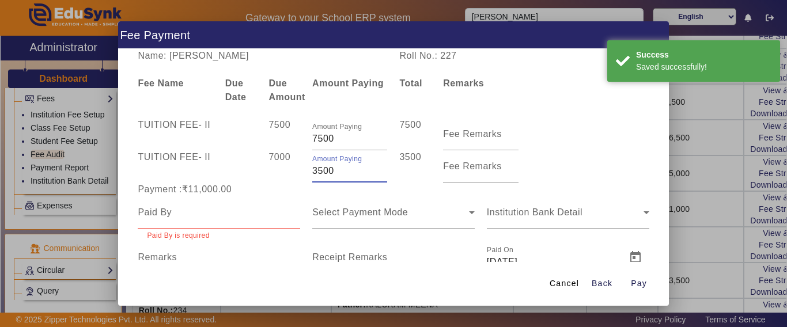
drag, startPoint x: 262, startPoint y: 175, endPoint x: 251, endPoint y: 175, distance: 11.0
click at [251, 175] on div "TUITION FEE - II 7000 Amount Paying 3500 3500 Fee Remarks" at bounding box center [393, 166] width 523 height 32
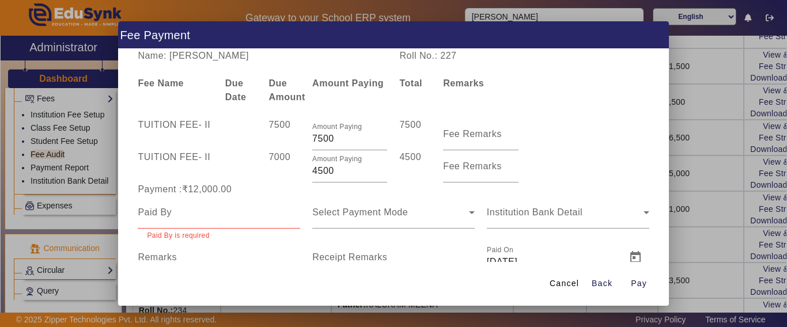
click at [249, 172] on div at bounding box center [241, 166] width 44 height 32
drag, startPoint x: 300, startPoint y: 173, endPoint x: 280, endPoint y: 176, distance: 20.4
click at [280, 176] on div "TUITION FEE - II 7000 Amount Paying 4500 4500 Fee Remarks" at bounding box center [393, 166] width 523 height 32
type input "5000"
click at [280, 176] on div "7000" at bounding box center [285, 166] width 44 height 32
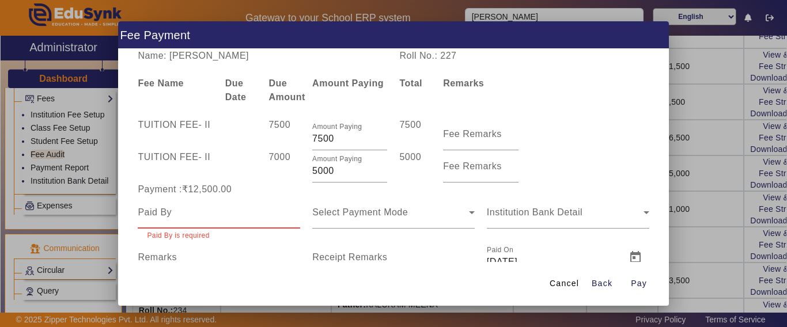
click at [194, 212] on input at bounding box center [219, 213] width 163 height 14
drag, startPoint x: 194, startPoint y: 212, endPoint x: 191, endPoint y: 217, distance: 6.2
click at [193, 212] on input at bounding box center [219, 213] width 163 height 14
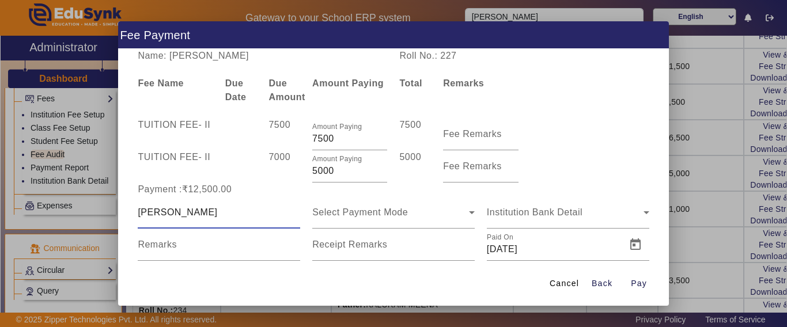
type input "GOPESH"
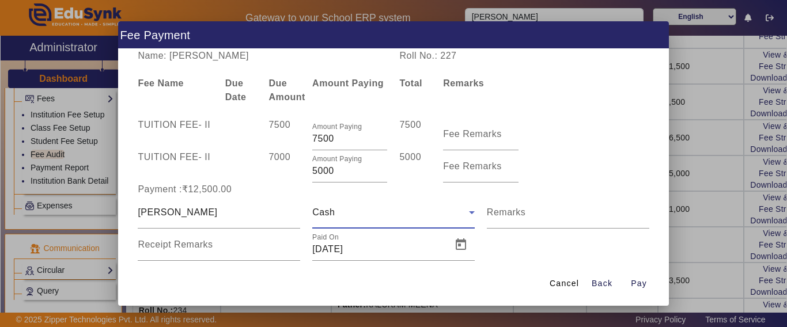
click at [369, 214] on div "Cash" at bounding box center [390, 213] width 157 height 14
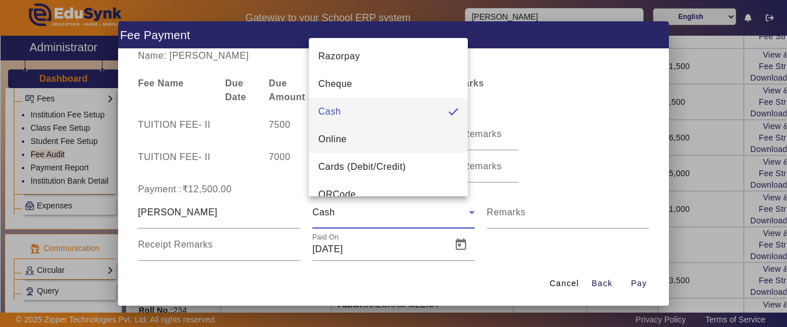
click at [353, 139] on mat-option "Online" at bounding box center [388, 140] width 159 height 28
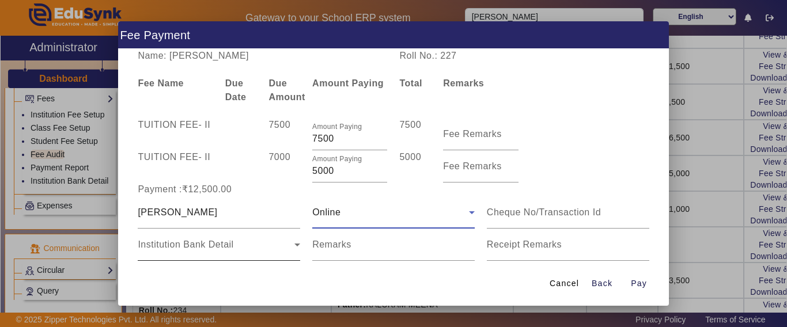
click at [195, 248] on span "Institution Bank Detail" at bounding box center [186, 245] width 96 height 10
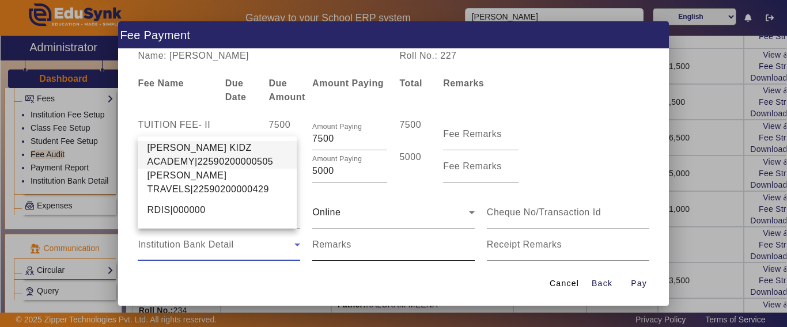
drag, startPoint x: 196, startPoint y: 211, endPoint x: 349, endPoint y: 248, distance: 157.3
click at [197, 211] on span "RDIS|000000" at bounding box center [176, 210] width 58 height 14
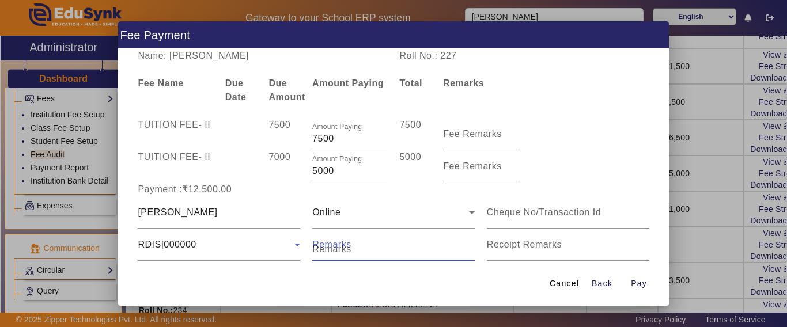
click at [353, 253] on input "Remarks" at bounding box center [393, 250] width 163 height 14
click at [642, 285] on span "Pay" at bounding box center [639, 284] width 16 height 12
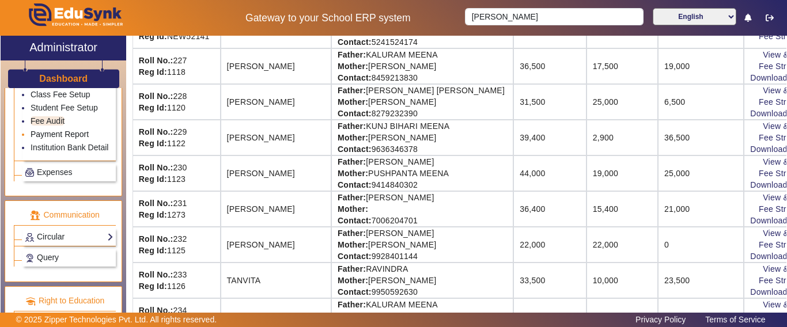
scroll to position [647, 0]
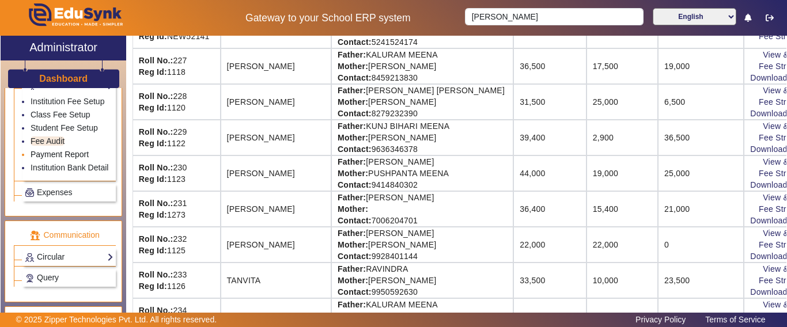
click at [54, 159] on link "Payment Report" at bounding box center [60, 154] width 58 height 9
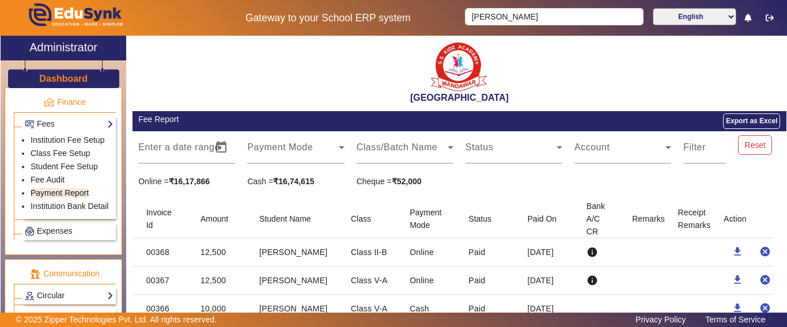
scroll to position [590, 0]
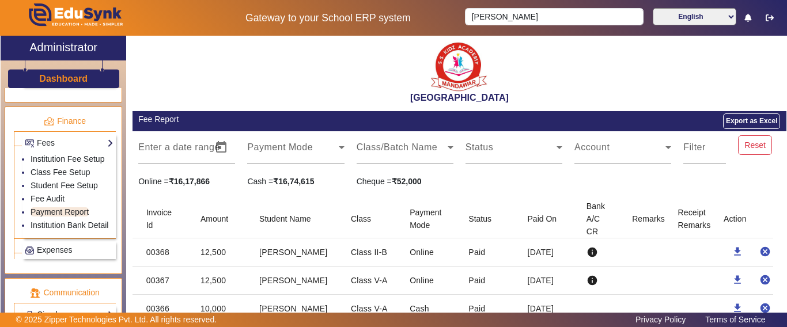
click at [81, 78] on h3 "Dashboard" at bounding box center [63, 78] width 48 height 11
